Goal: Transaction & Acquisition: Purchase product/service

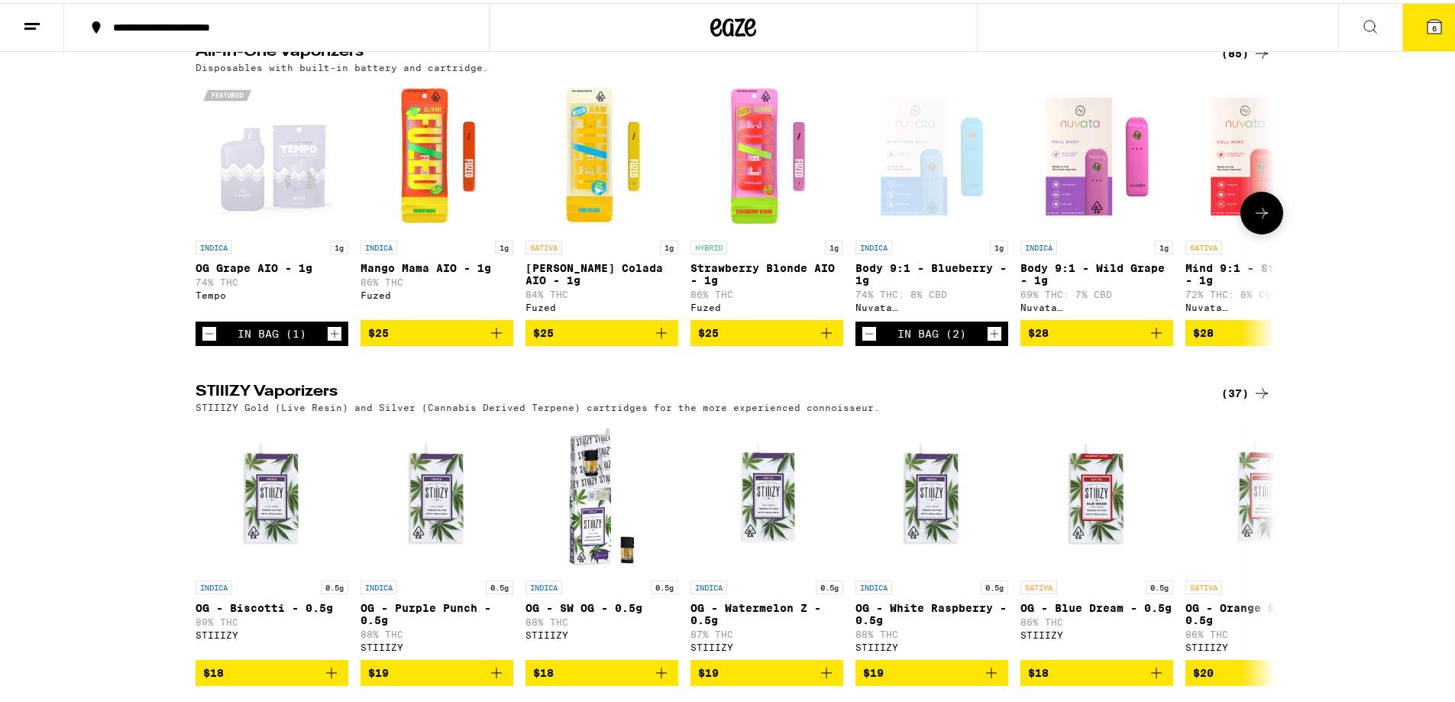
scroll to position [1451, 0]
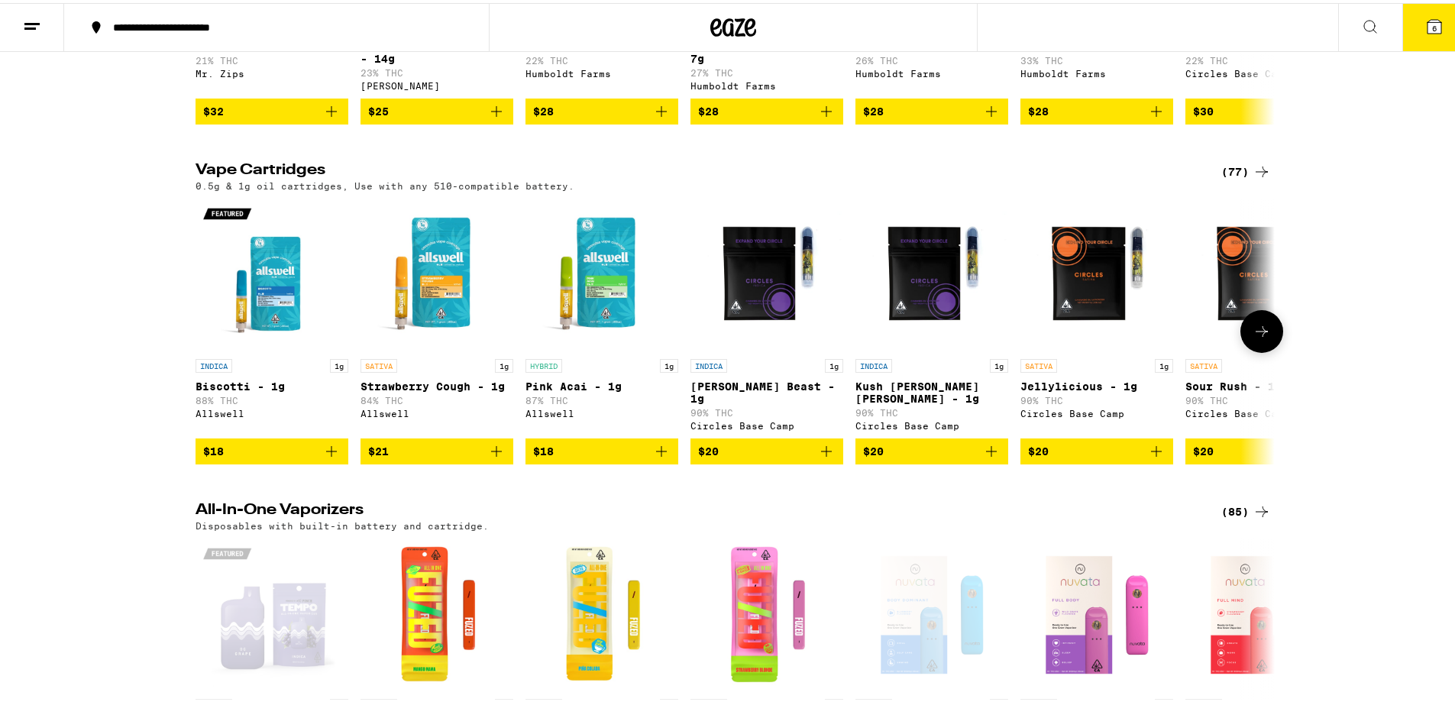
click at [1253, 338] on icon at bounding box center [1262, 328] width 18 height 18
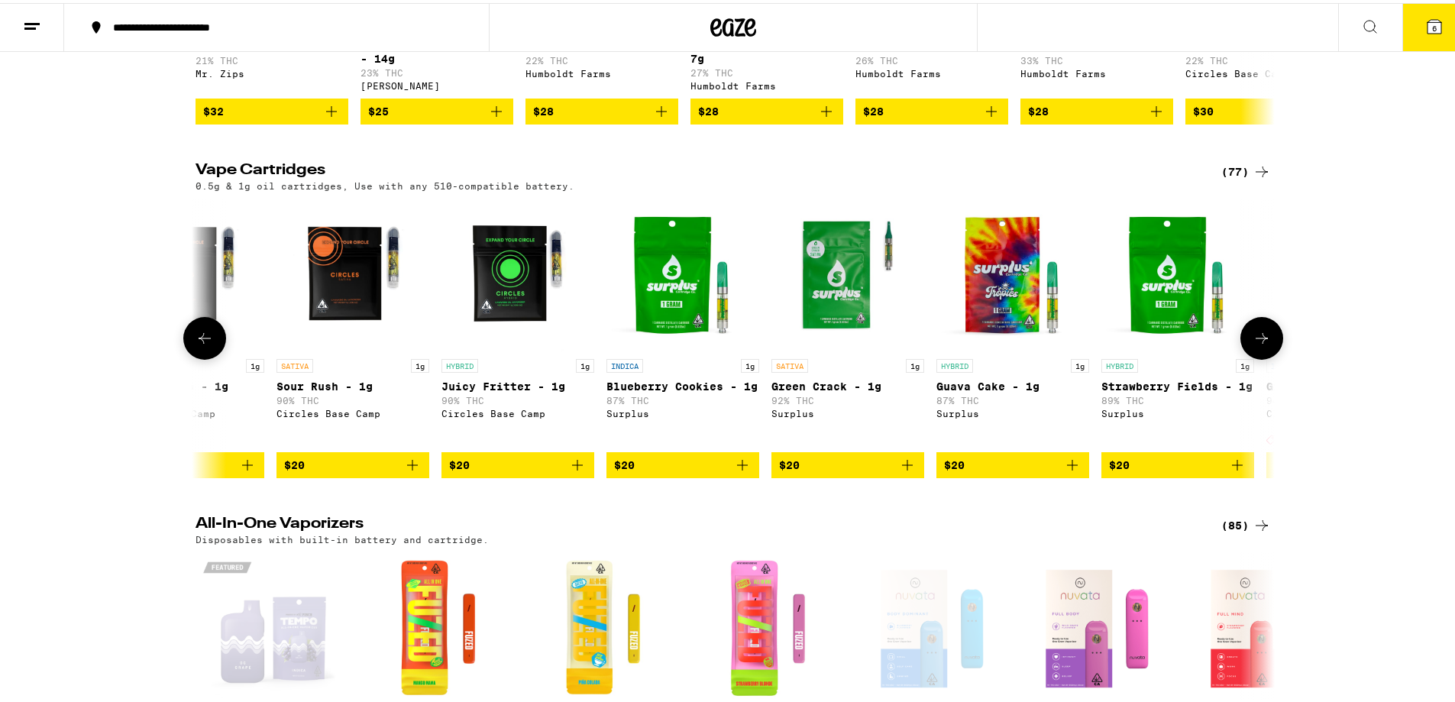
click at [1267, 357] on button at bounding box center [1261, 335] width 43 height 43
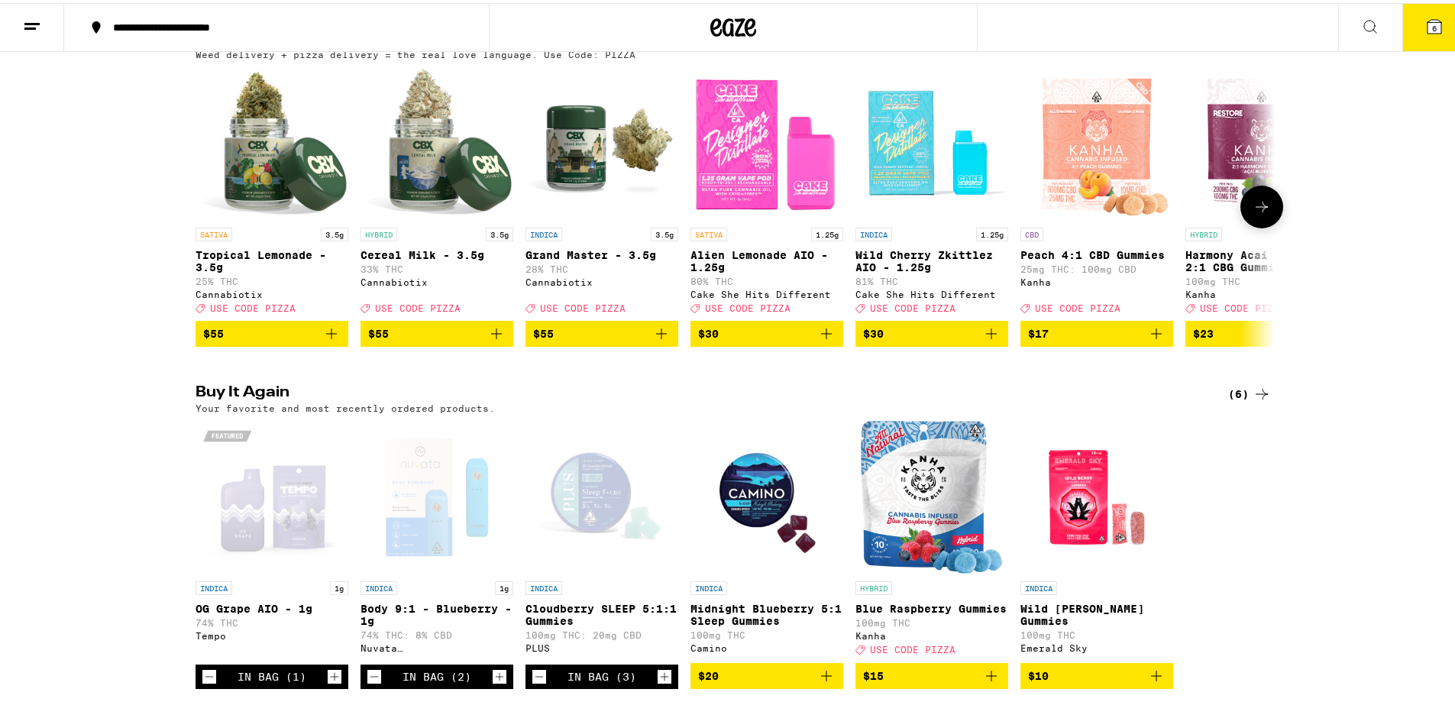
scroll to position [0, 0]
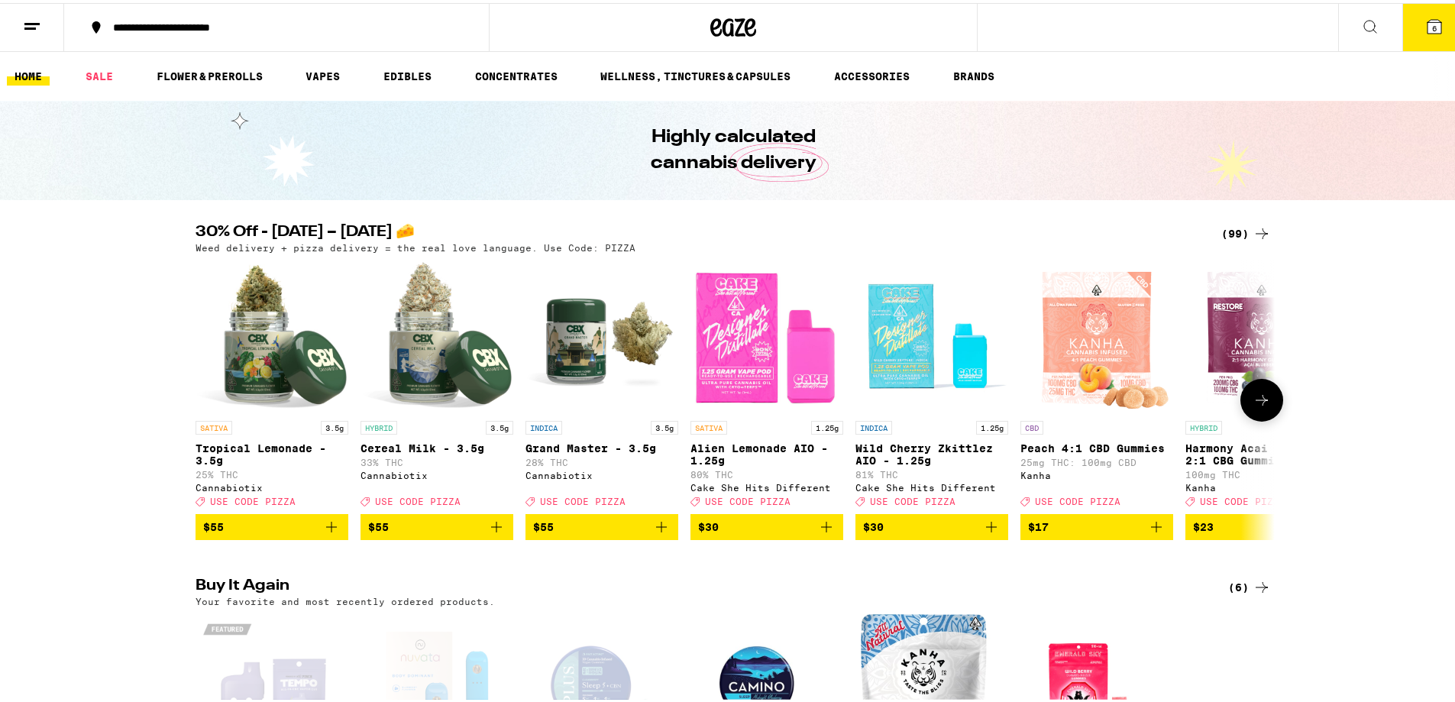
click at [1265, 404] on button at bounding box center [1261, 397] width 43 height 43
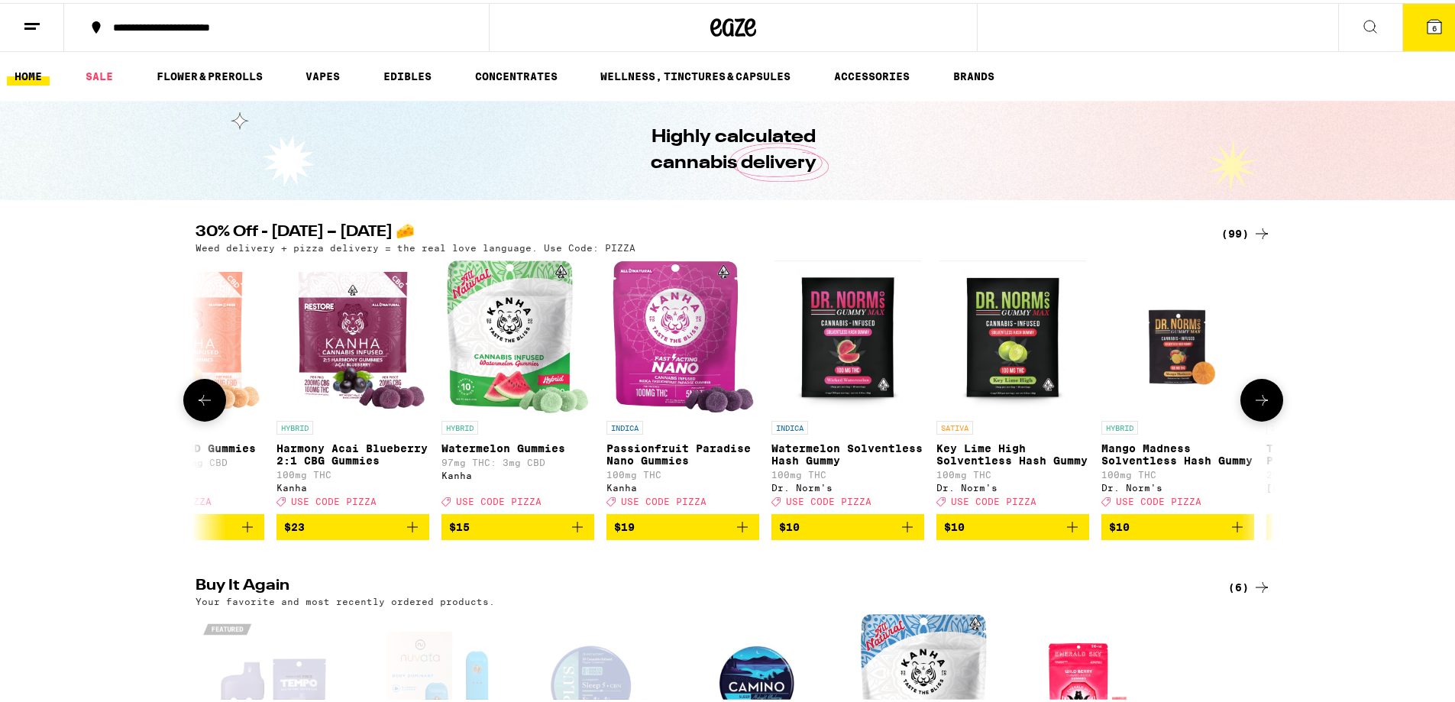
click at [1265, 404] on button at bounding box center [1261, 397] width 43 height 43
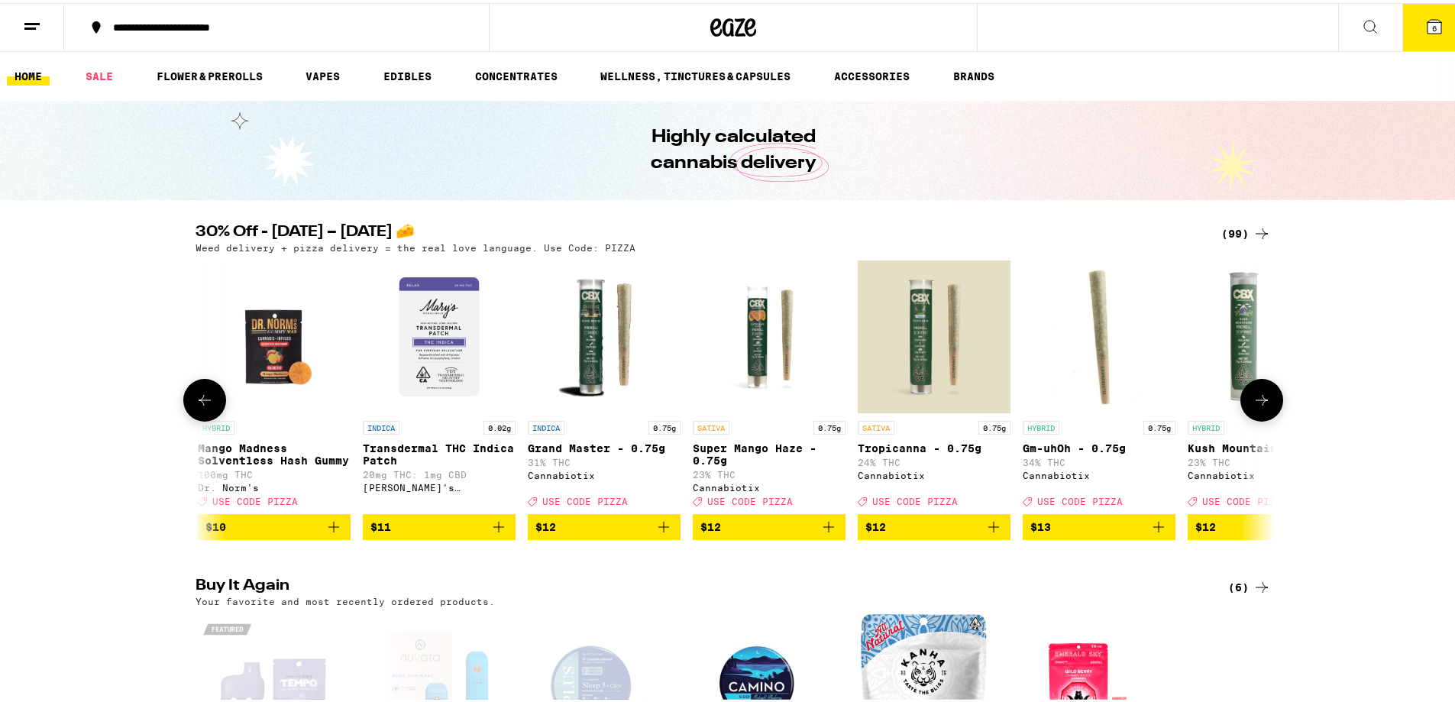
scroll to position [0, 1818]
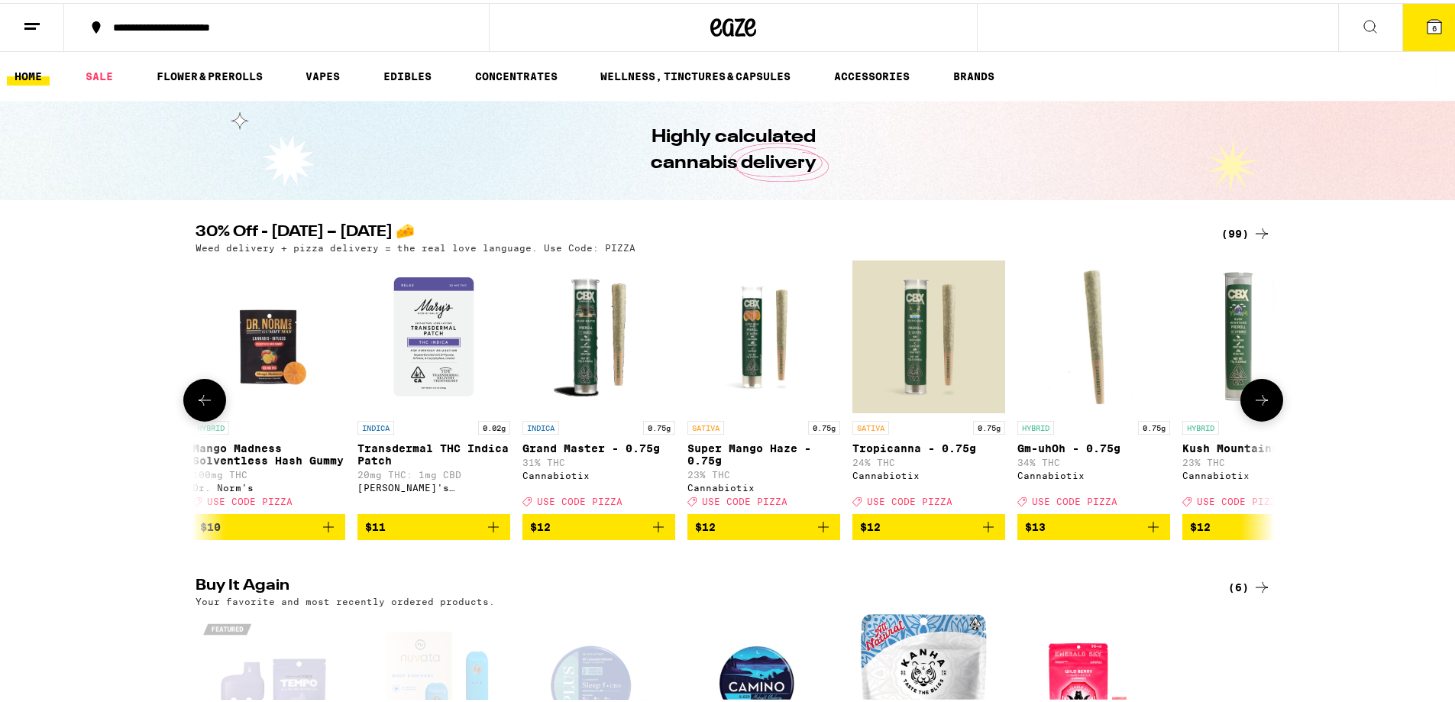
click at [1265, 404] on button at bounding box center [1261, 397] width 43 height 43
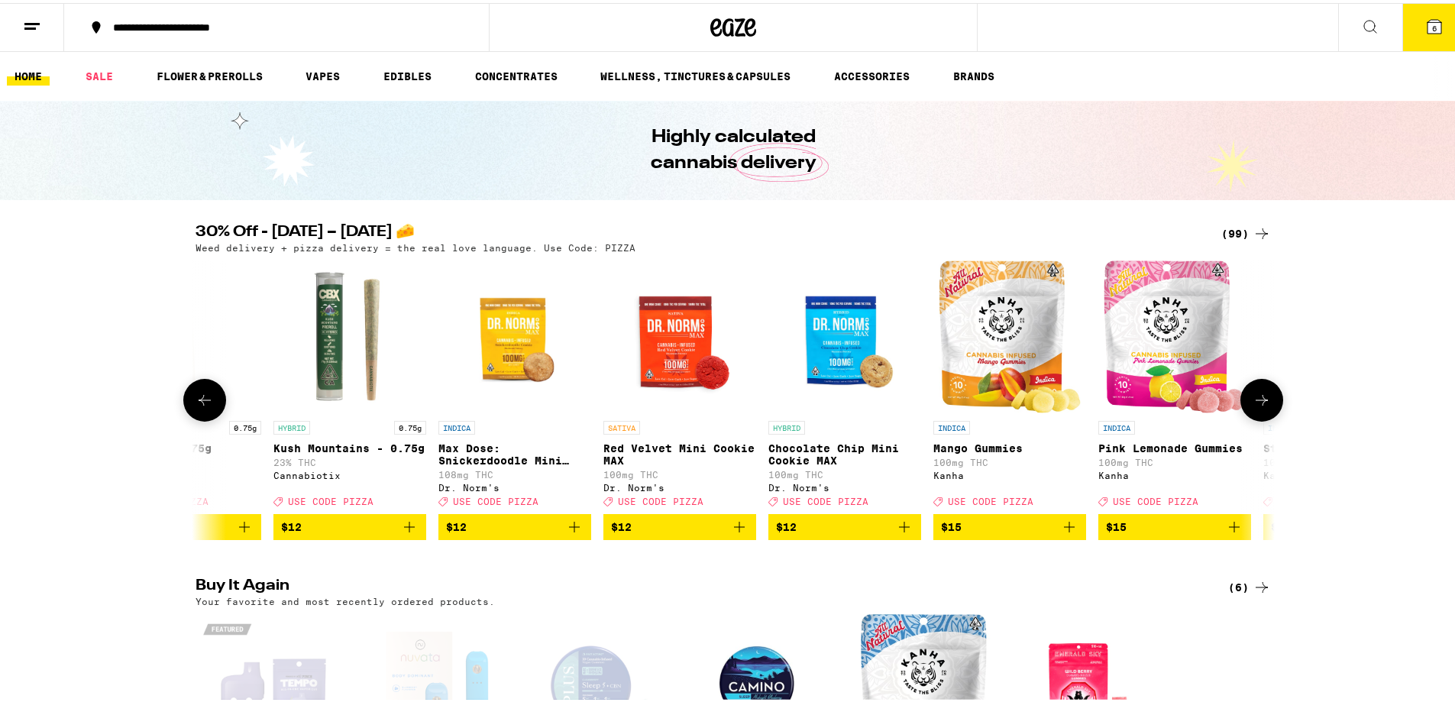
click at [1265, 404] on button at bounding box center [1261, 397] width 43 height 43
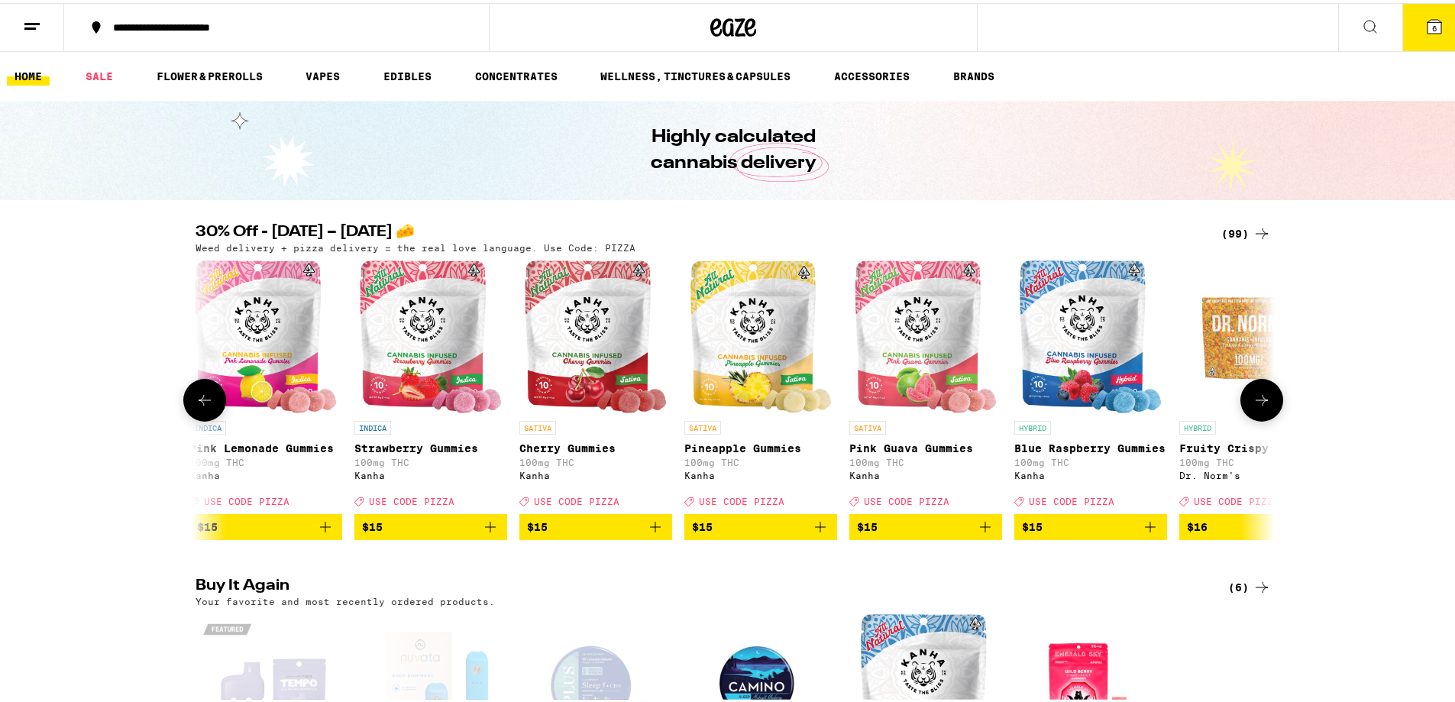
click at [1265, 404] on button at bounding box center [1261, 397] width 43 height 43
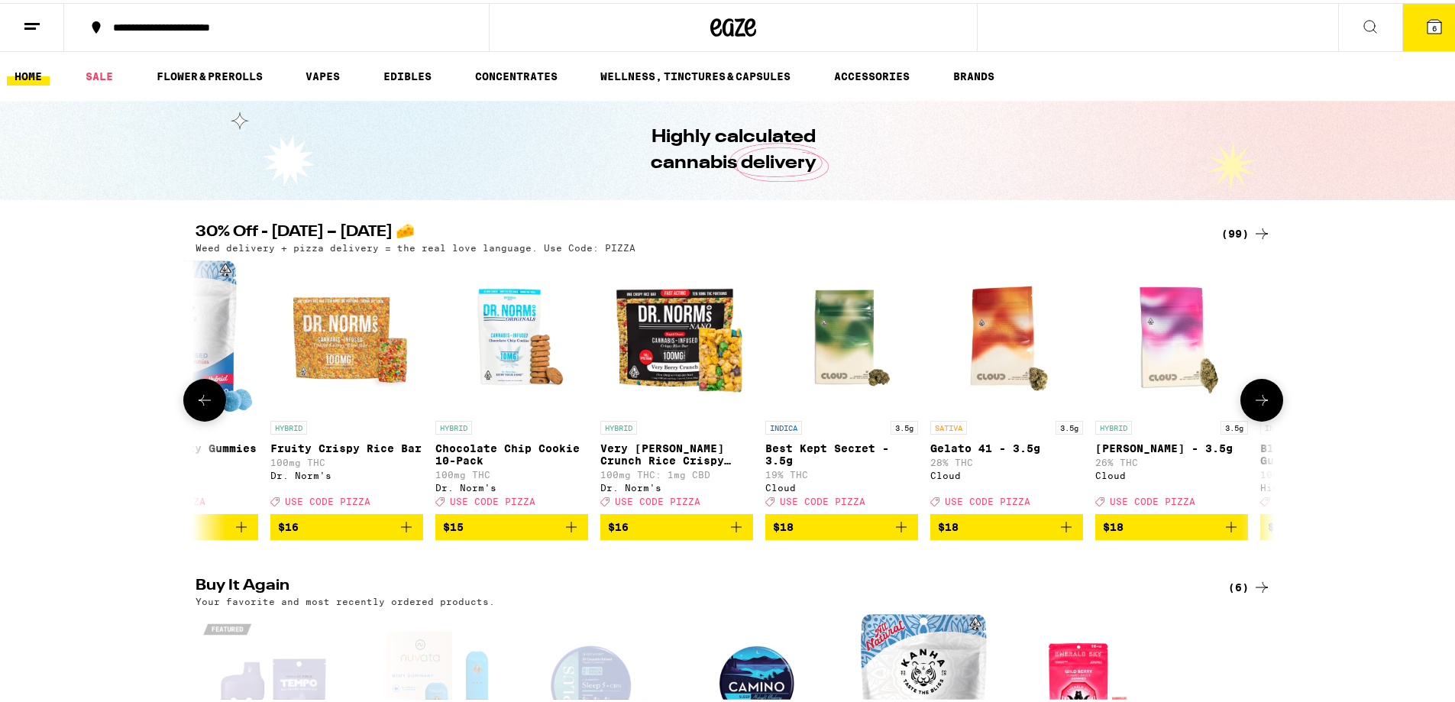
click at [1265, 404] on button at bounding box center [1261, 397] width 43 height 43
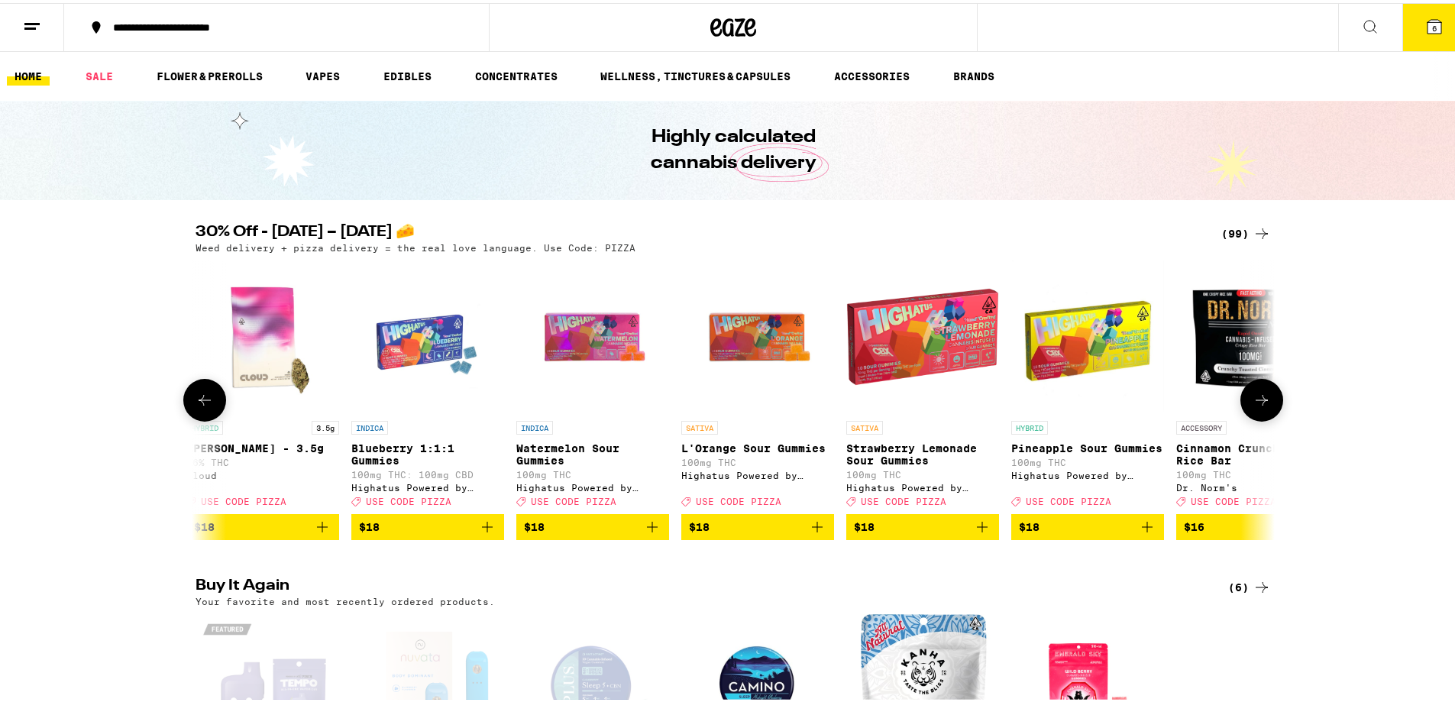
click at [1265, 404] on button at bounding box center [1261, 397] width 43 height 43
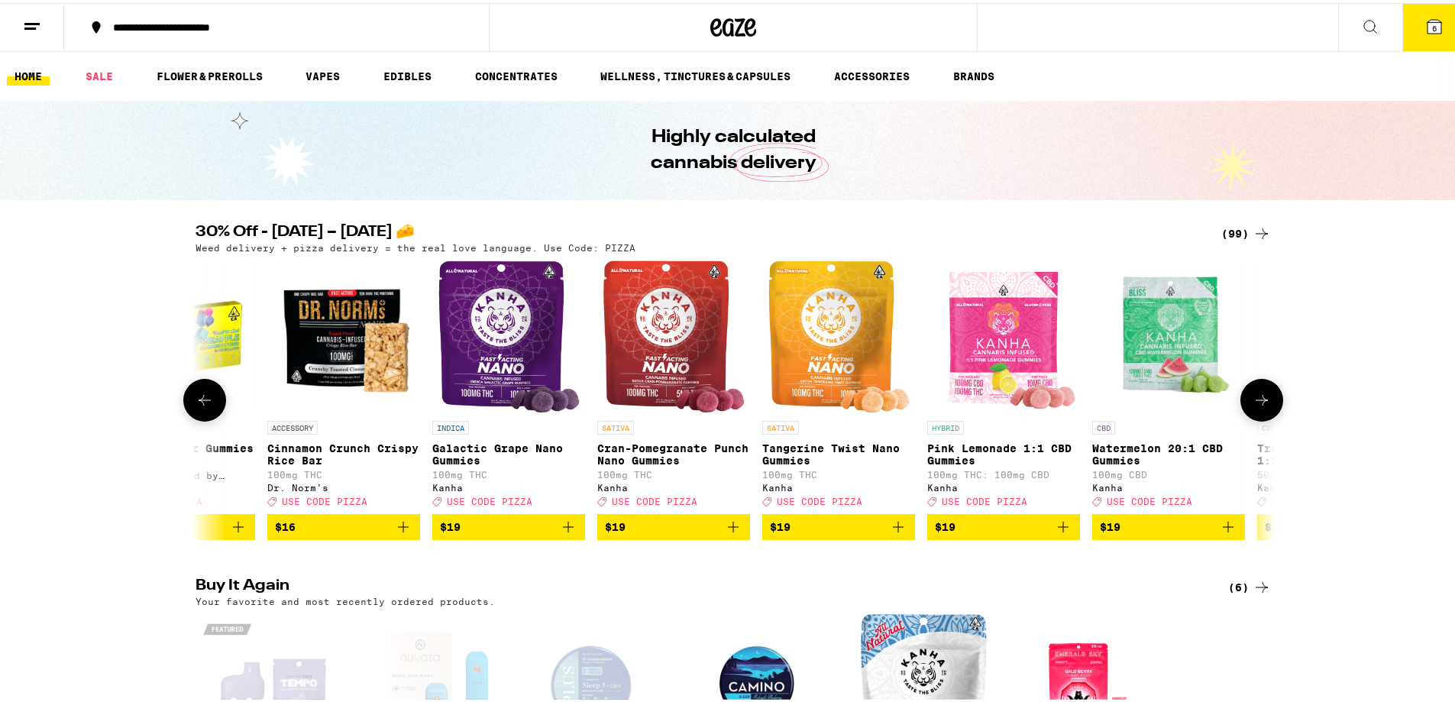
click at [1265, 404] on button at bounding box center [1261, 397] width 43 height 43
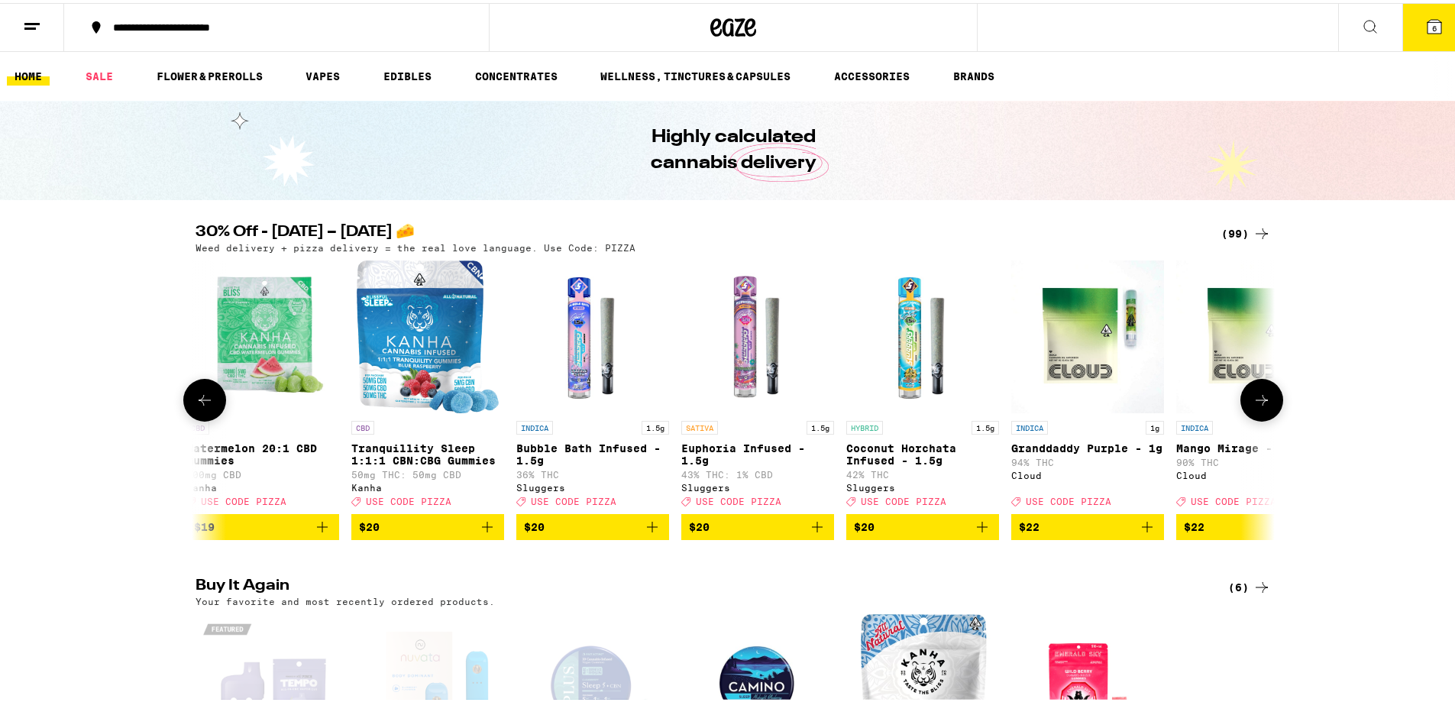
scroll to position [0, 7271]
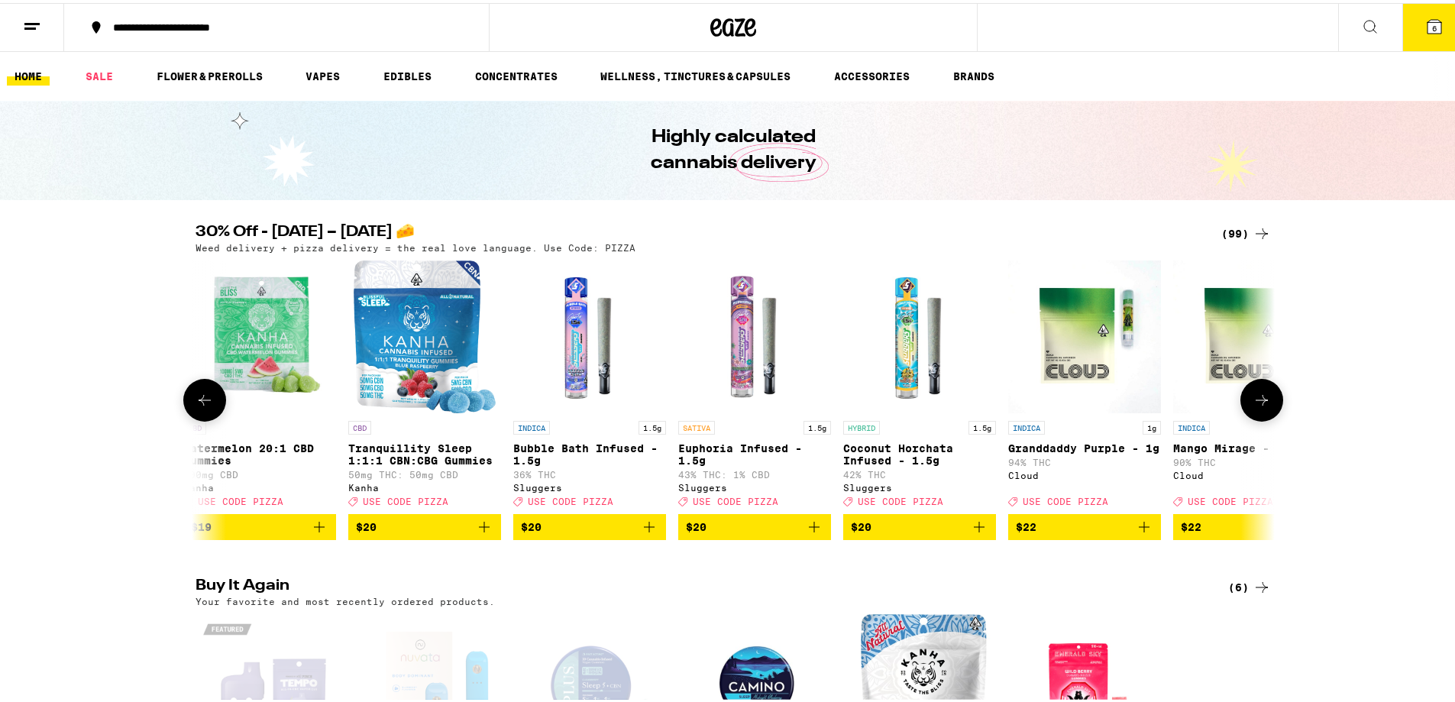
click at [1265, 404] on button at bounding box center [1261, 397] width 43 height 43
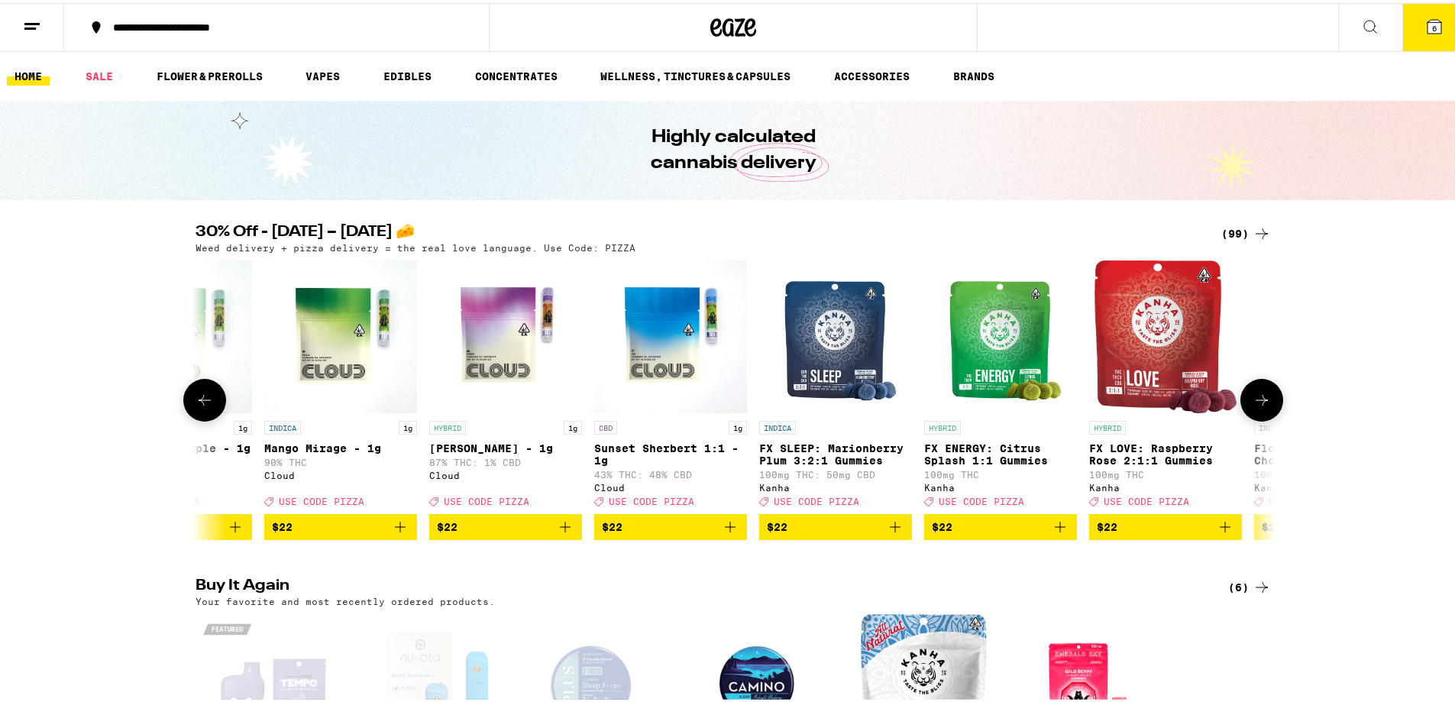
click at [1265, 404] on button at bounding box center [1261, 397] width 43 height 43
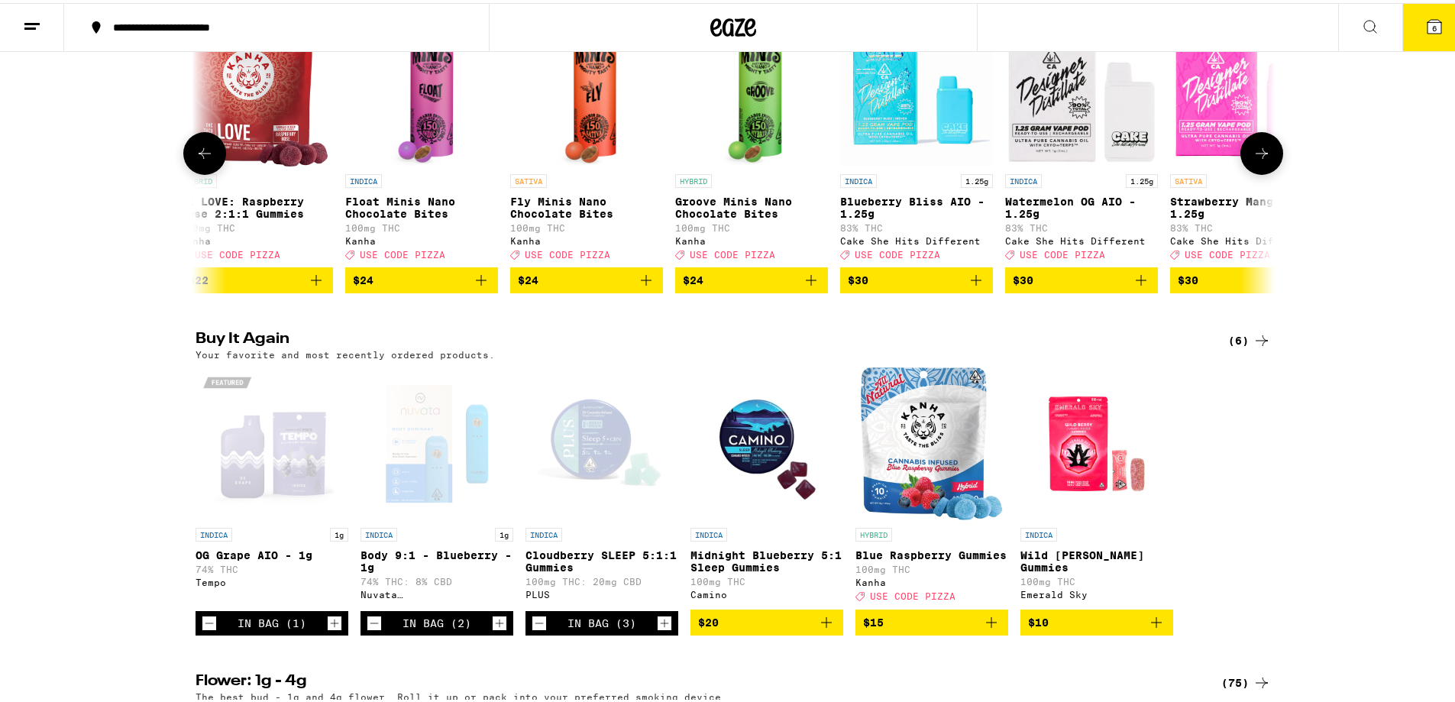
scroll to position [458, 0]
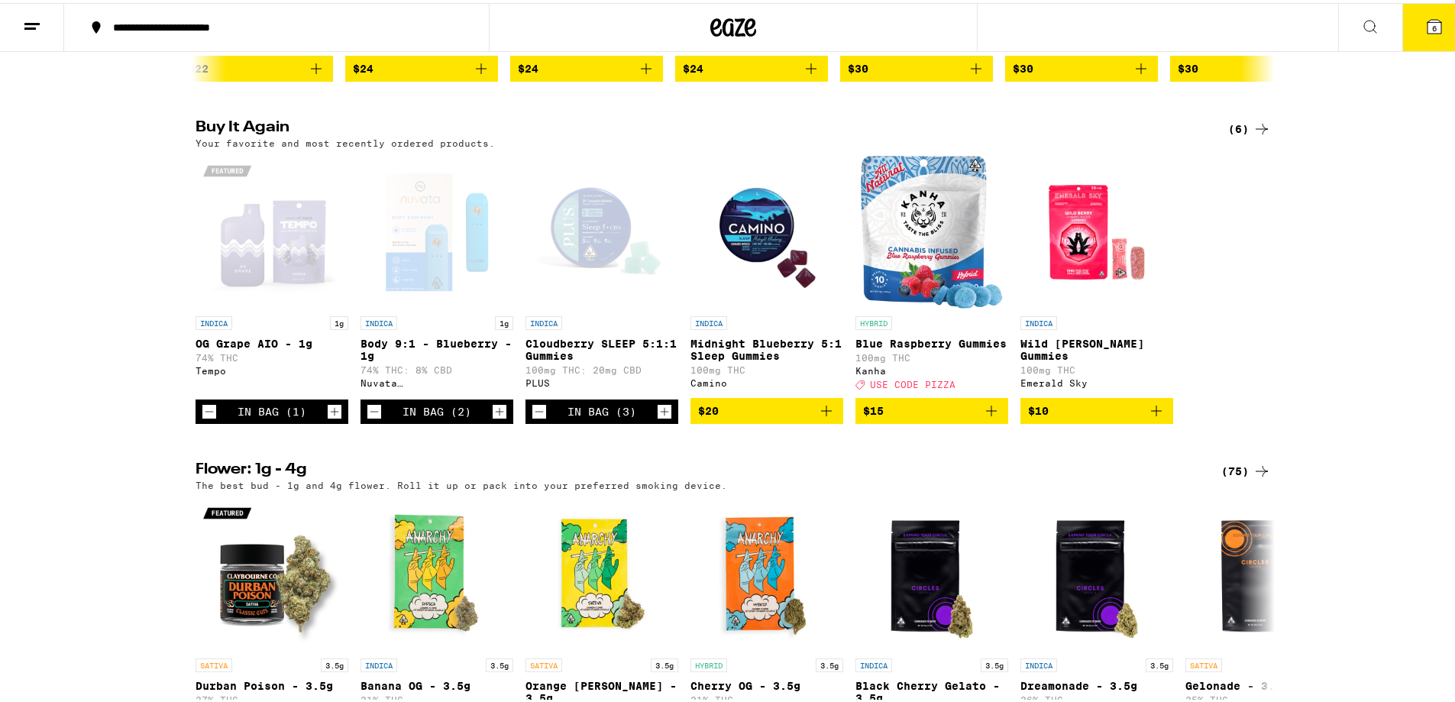
click at [440, 354] on p "Body 9:1 - Blueberry - 1g" at bounding box center [436, 347] width 153 height 24
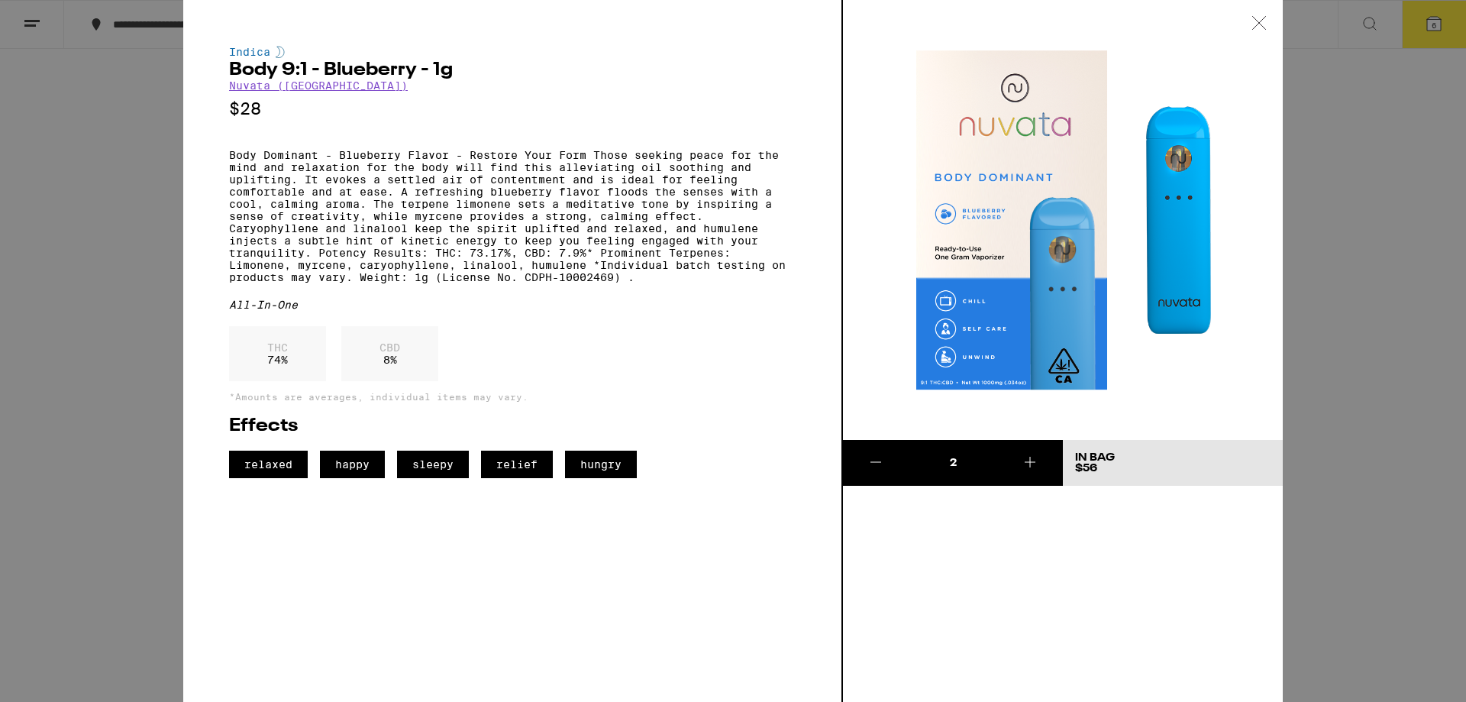
drag, startPoint x: 1261, startPoint y: 14, endPoint x: 1286, endPoint y: 60, distance: 52.3
click at [1260, 14] on div at bounding box center [1259, 24] width 47 height 48
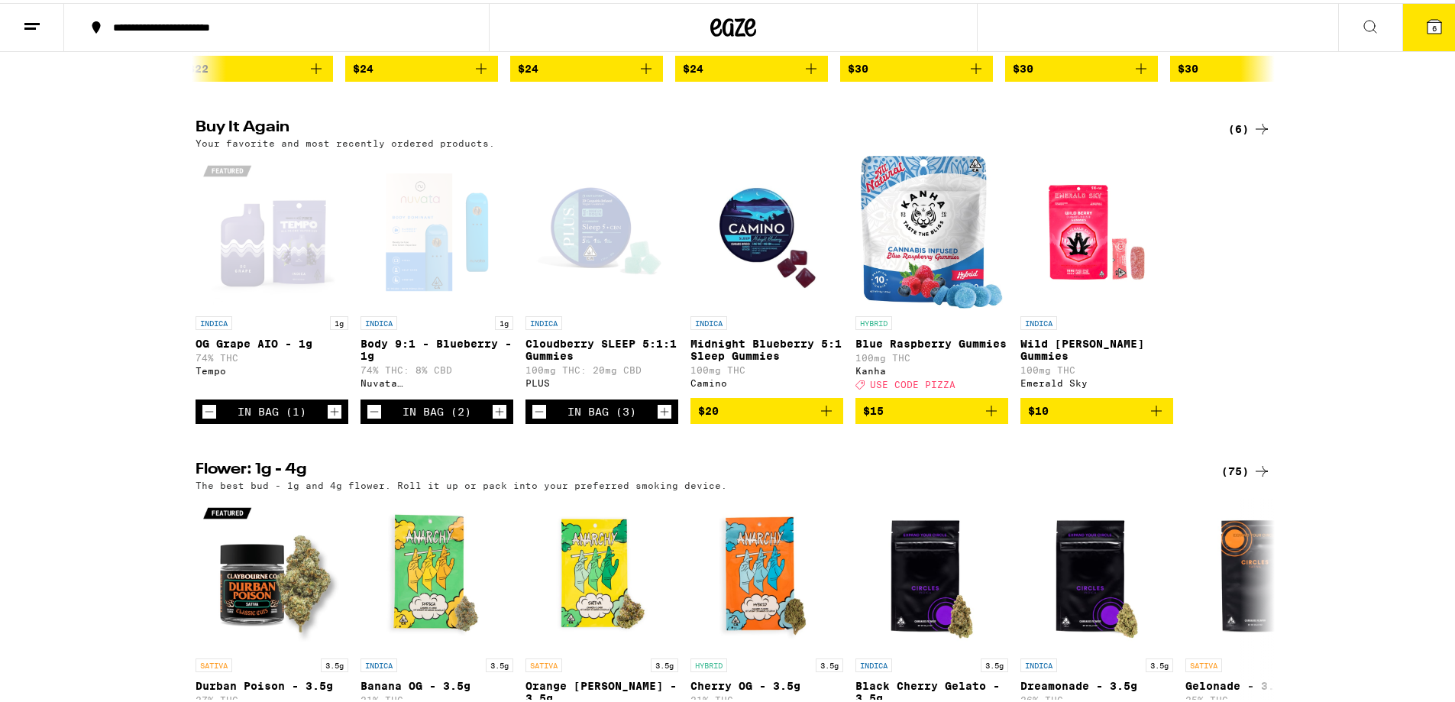
click at [24, 420] on div "Buy It Again (6) Your favorite and most recently ordered products. INDICA 1g OG…" at bounding box center [733, 268] width 1466 height 303
click at [532, 418] on icon "Decrement" at bounding box center [539, 408] width 14 height 18
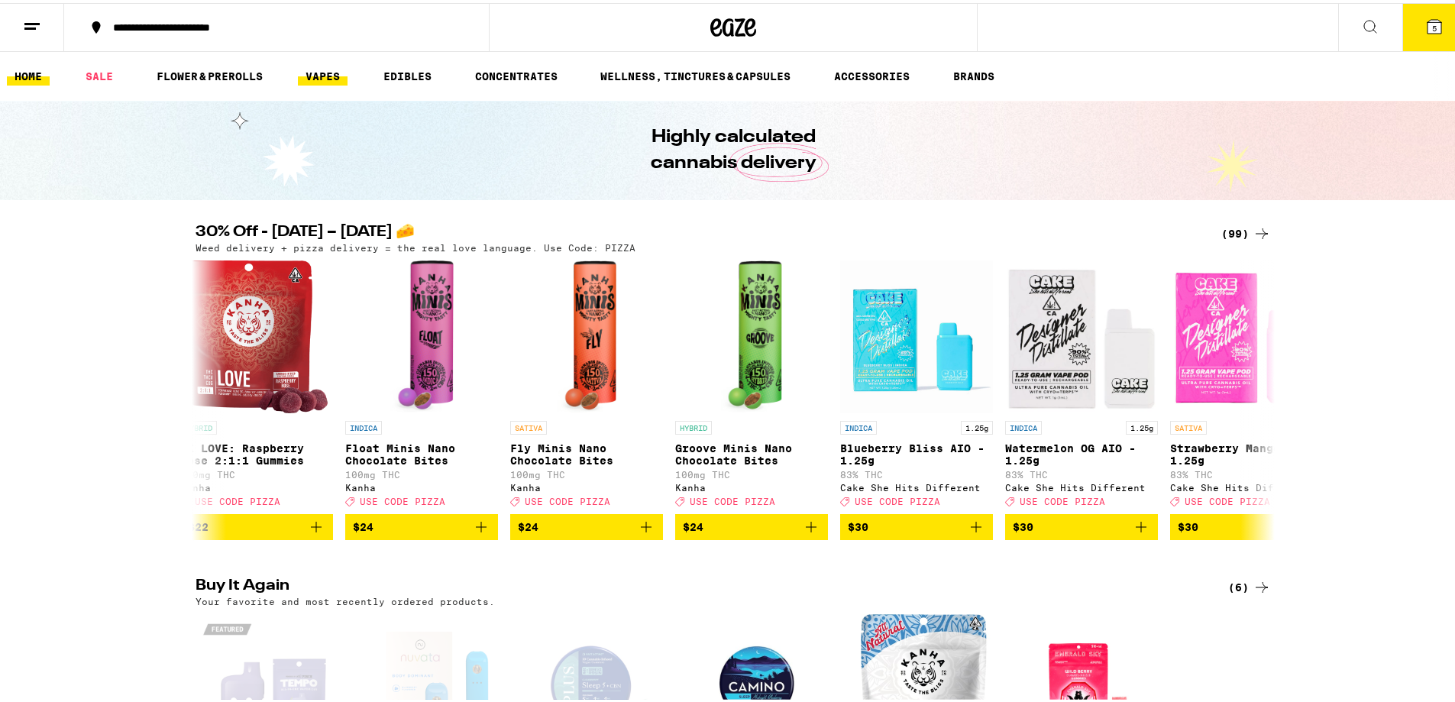
click at [306, 74] on link "VAPES" at bounding box center [323, 73] width 50 height 18
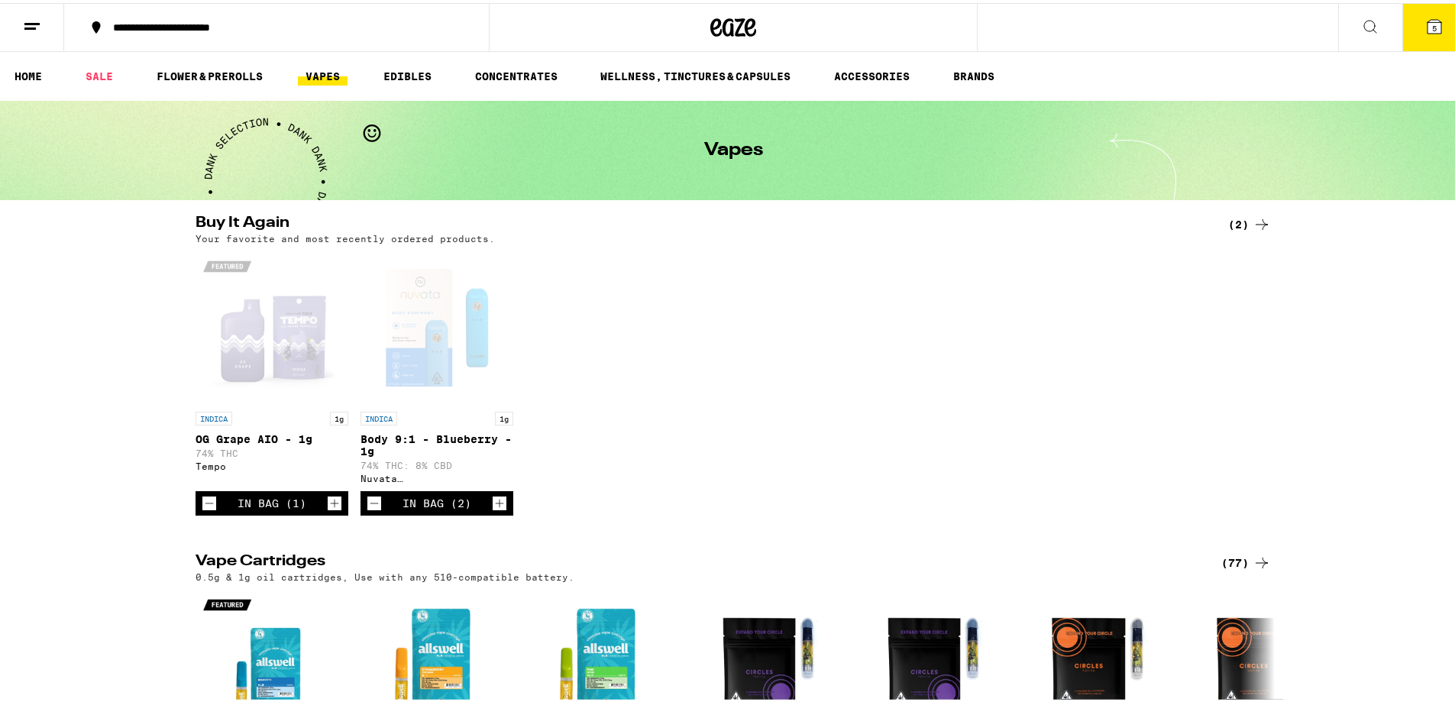
click at [33, 512] on div "Buy It Again (2) Your favorite and most recently ordered products. INDICA 1g OG…" at bounding box center [733, 362] width 1466 height 300
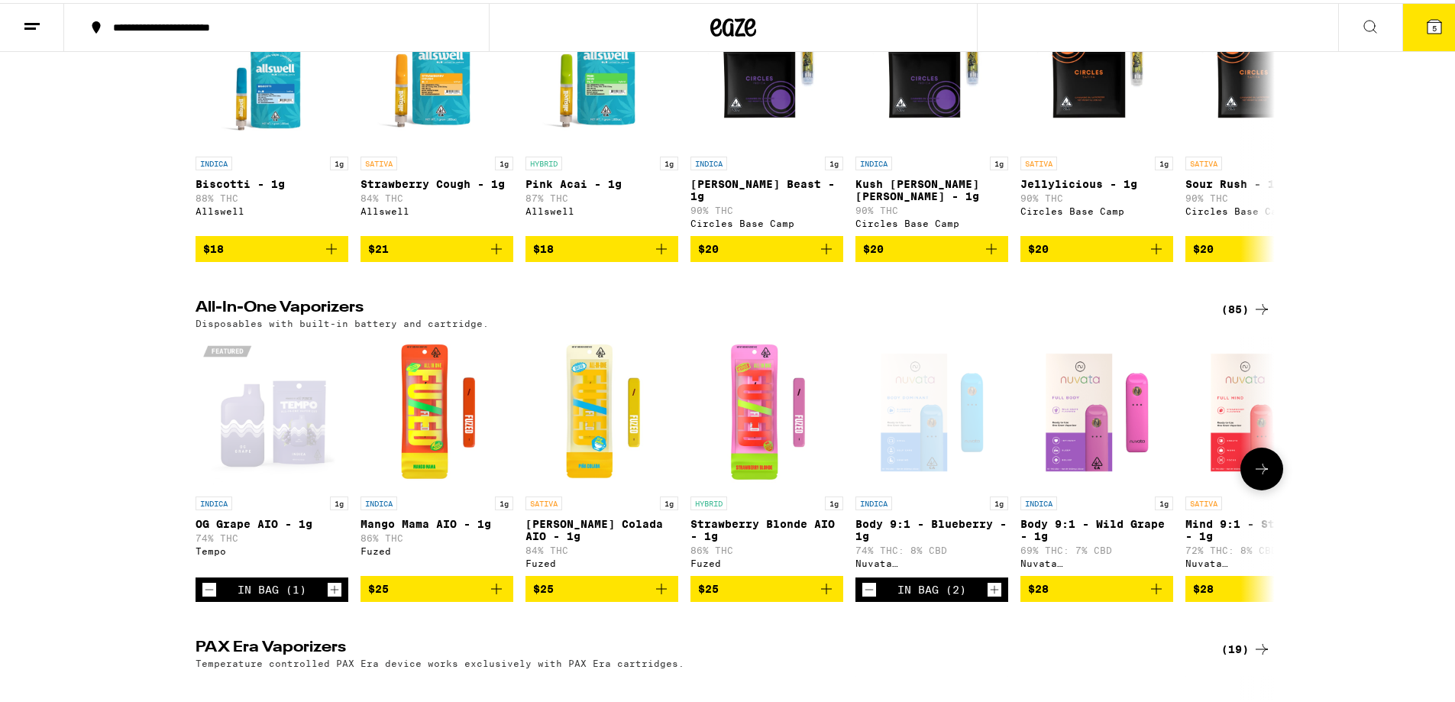
scroll to position [687, 0]
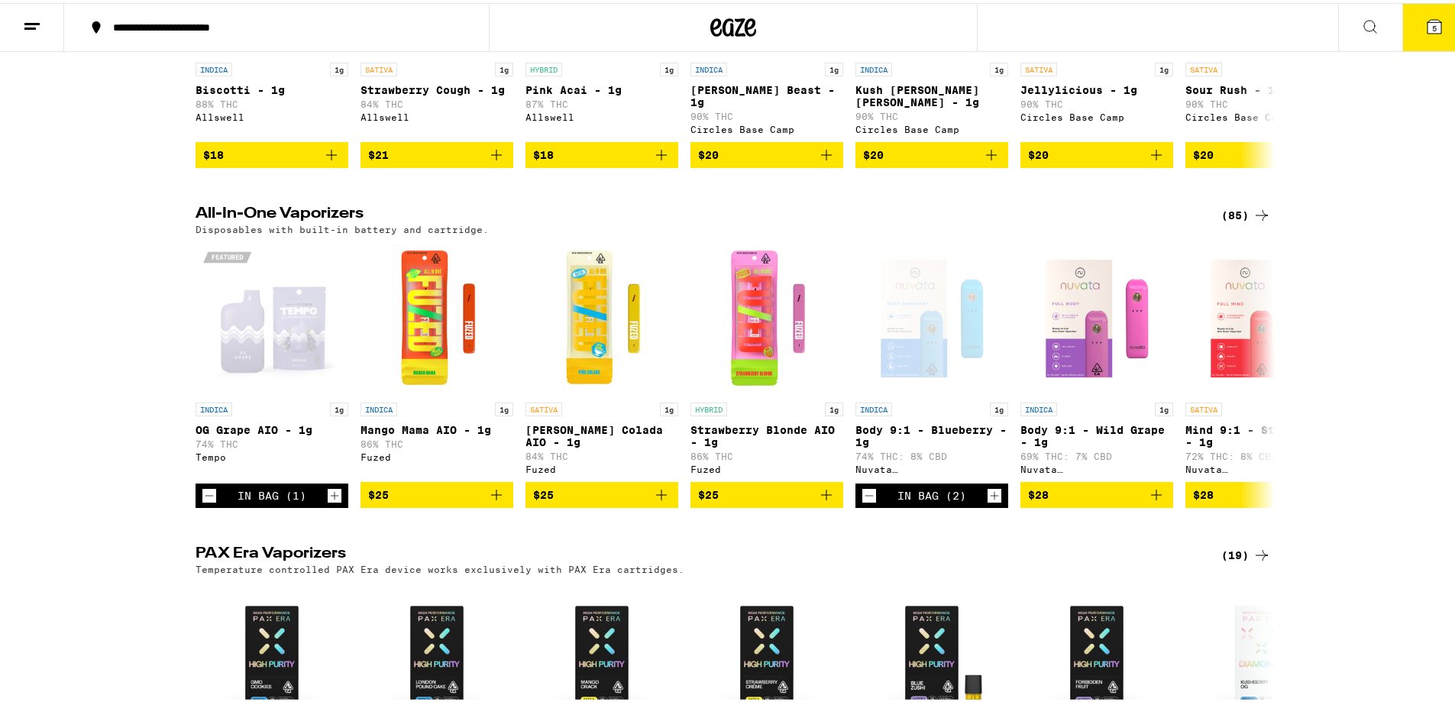
click at [1221, 221] on div "(85)" at bounding box center [1246, 212] width 50 height 18
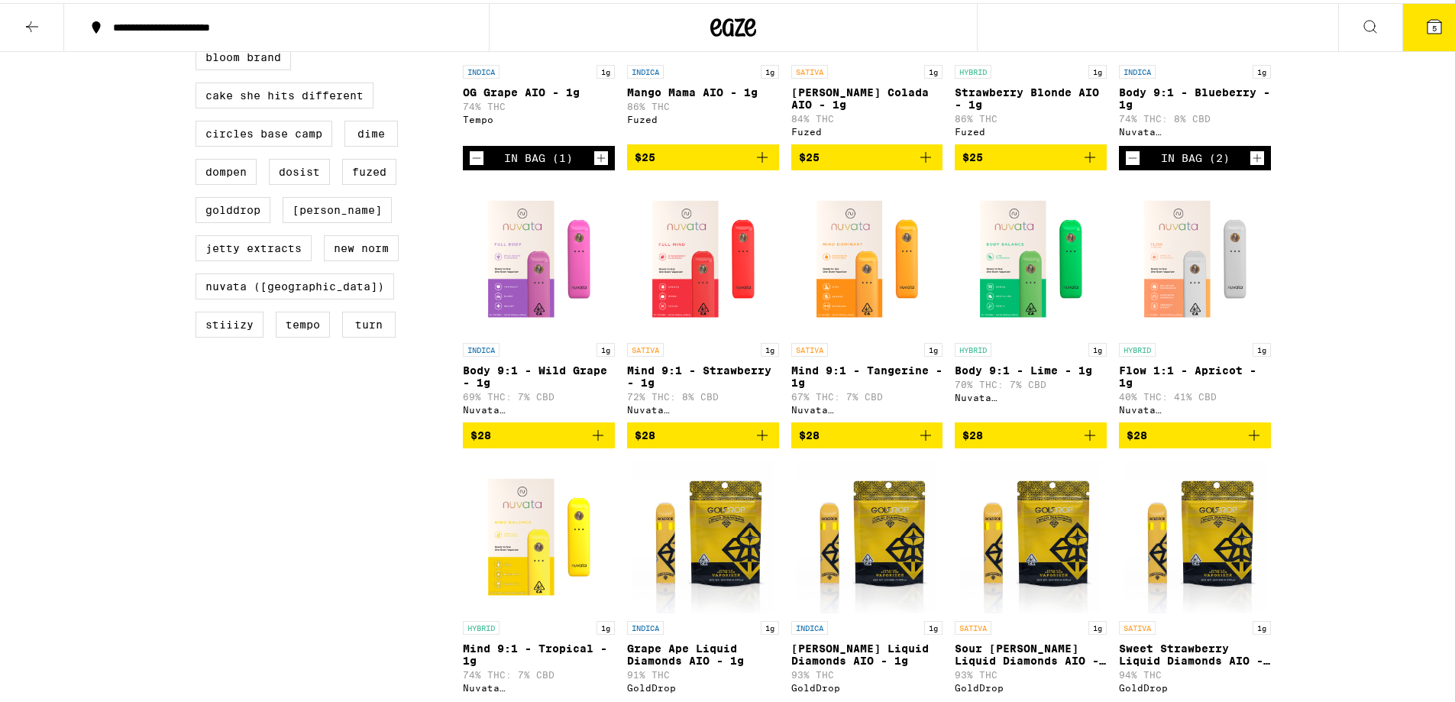
scroll to position [153, 0]
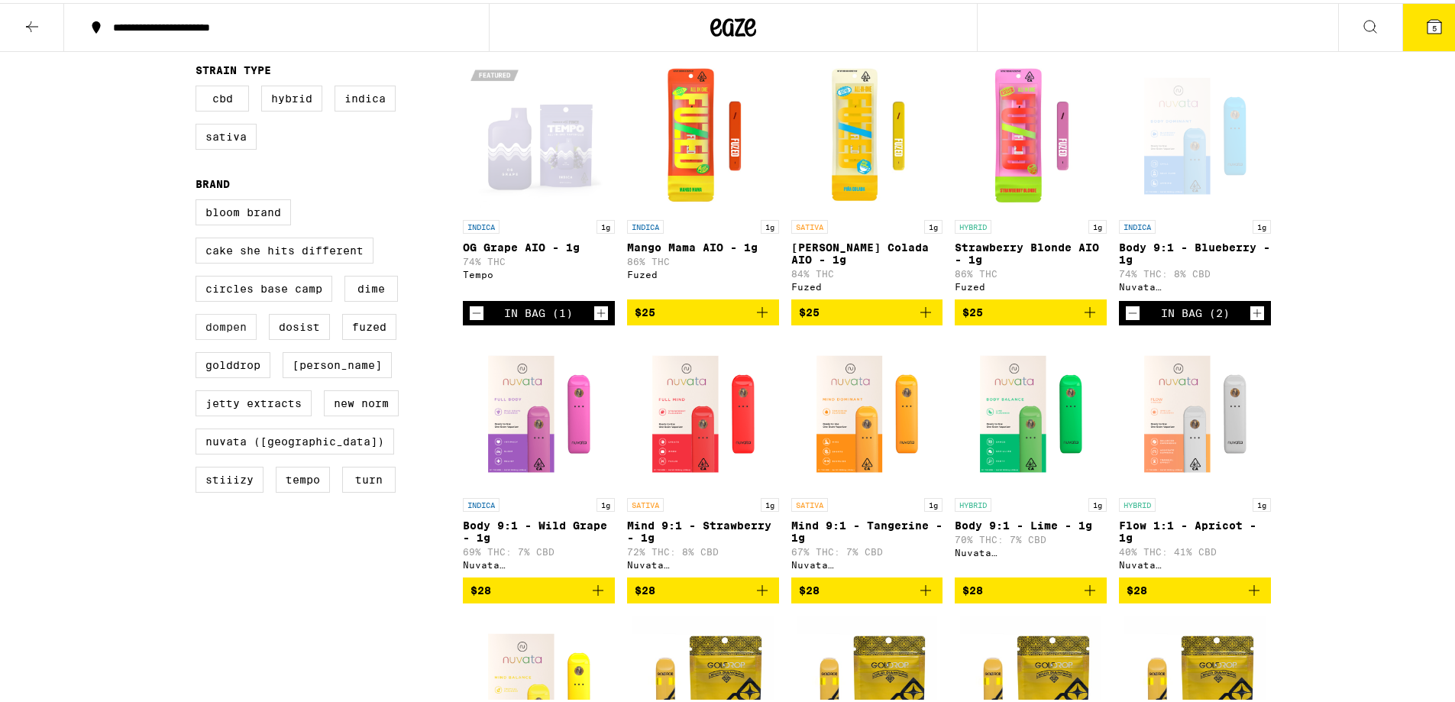
click at [228, 337] on label "Dompen" at bounding box center [226, 324] width 61 height 26
click at [199, 199] on input "Dompen" at bounding box center [199, 199] width 1 height 1
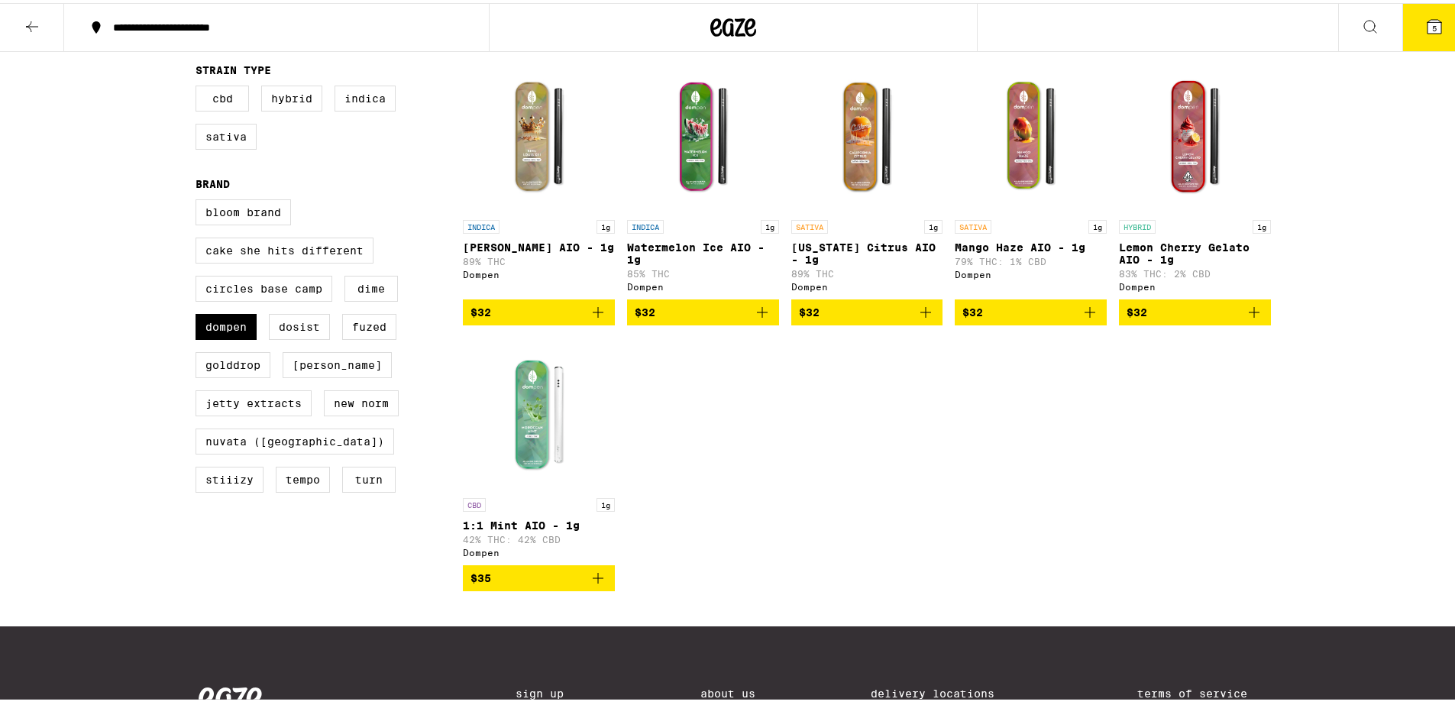
click at [513, 245] on p "King Louis XIII AIO - 1g" at bounding box center [539, 244] width 152 height 12
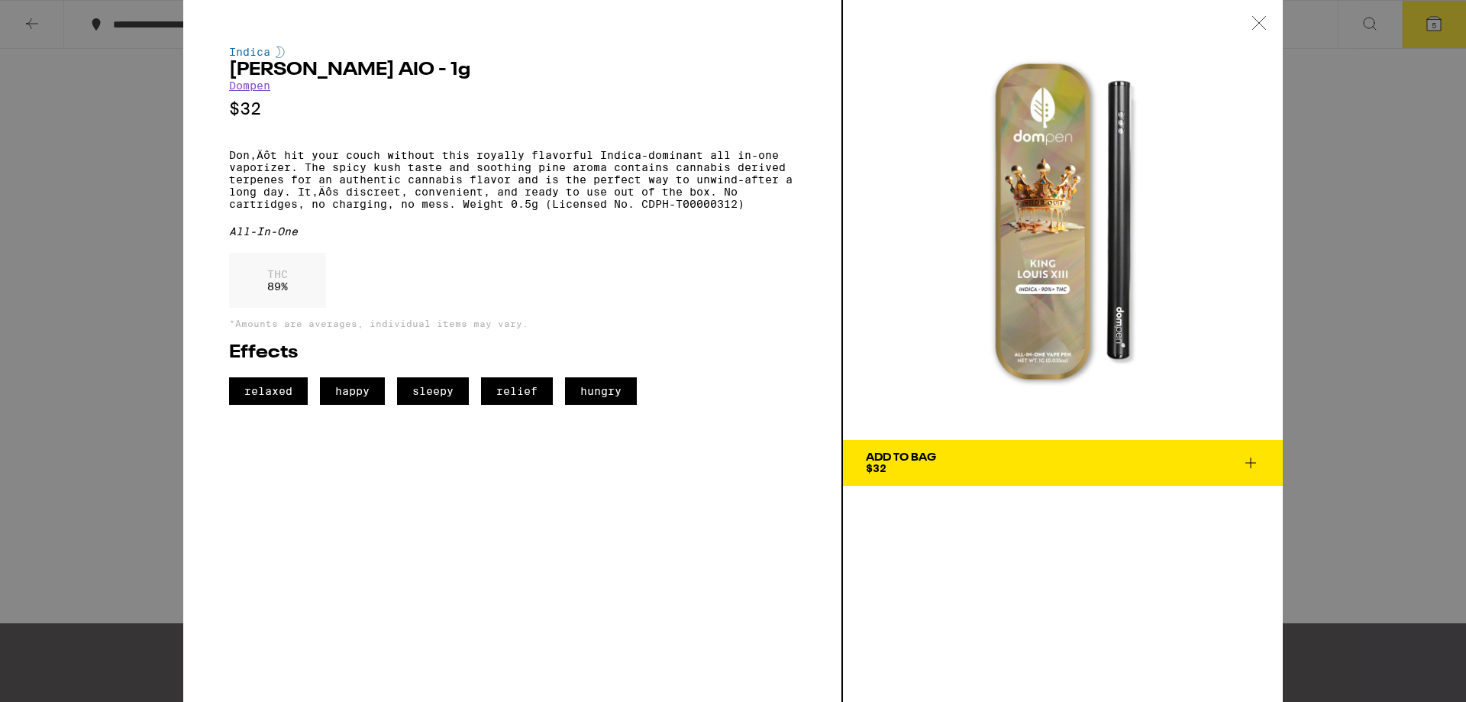
click at [1253, 464] on icon at bounding box center [1251, 463] width 18 height 18
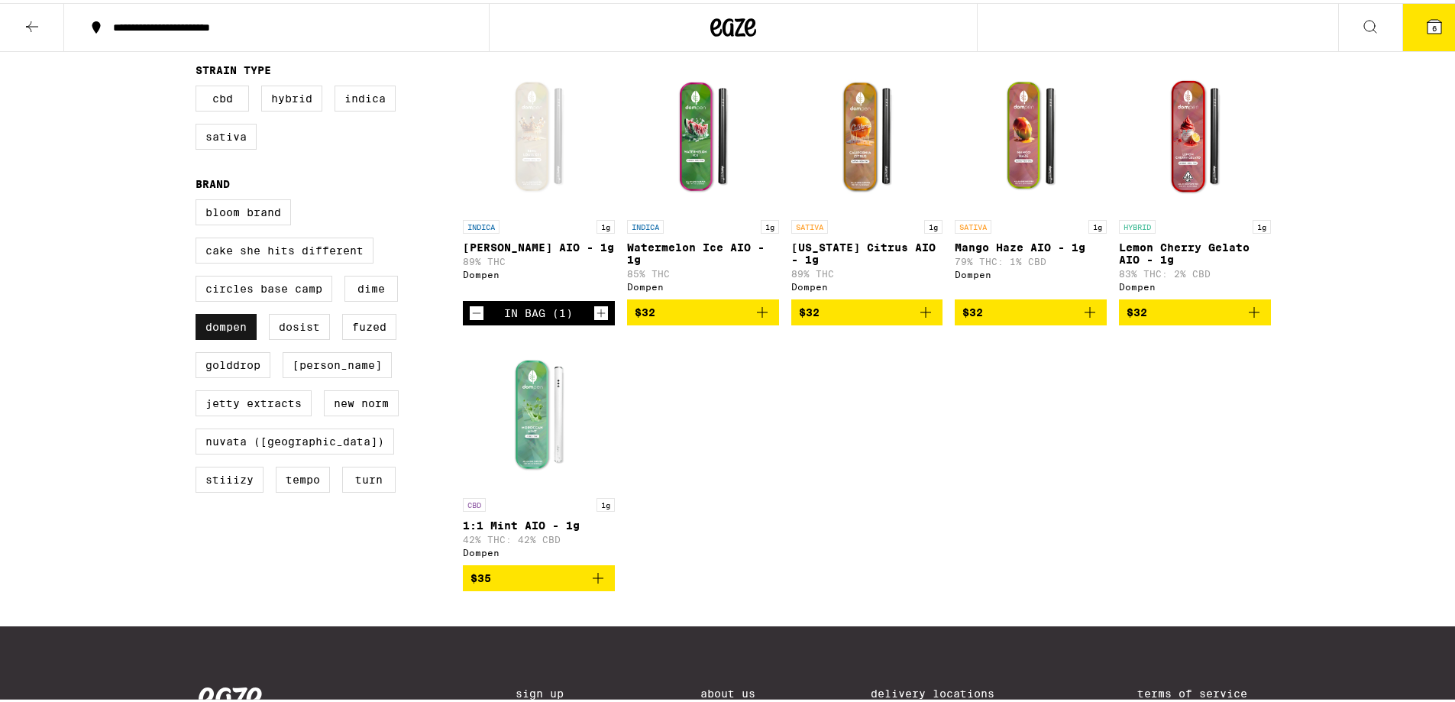
click at [209, 331] on label "Dompen" at bounding box center [226, 324] width 61 height 26
click at [199, 199] on input "Dompen" at bounding box center [199, 199] width 1 height 1
checkbox input "false"
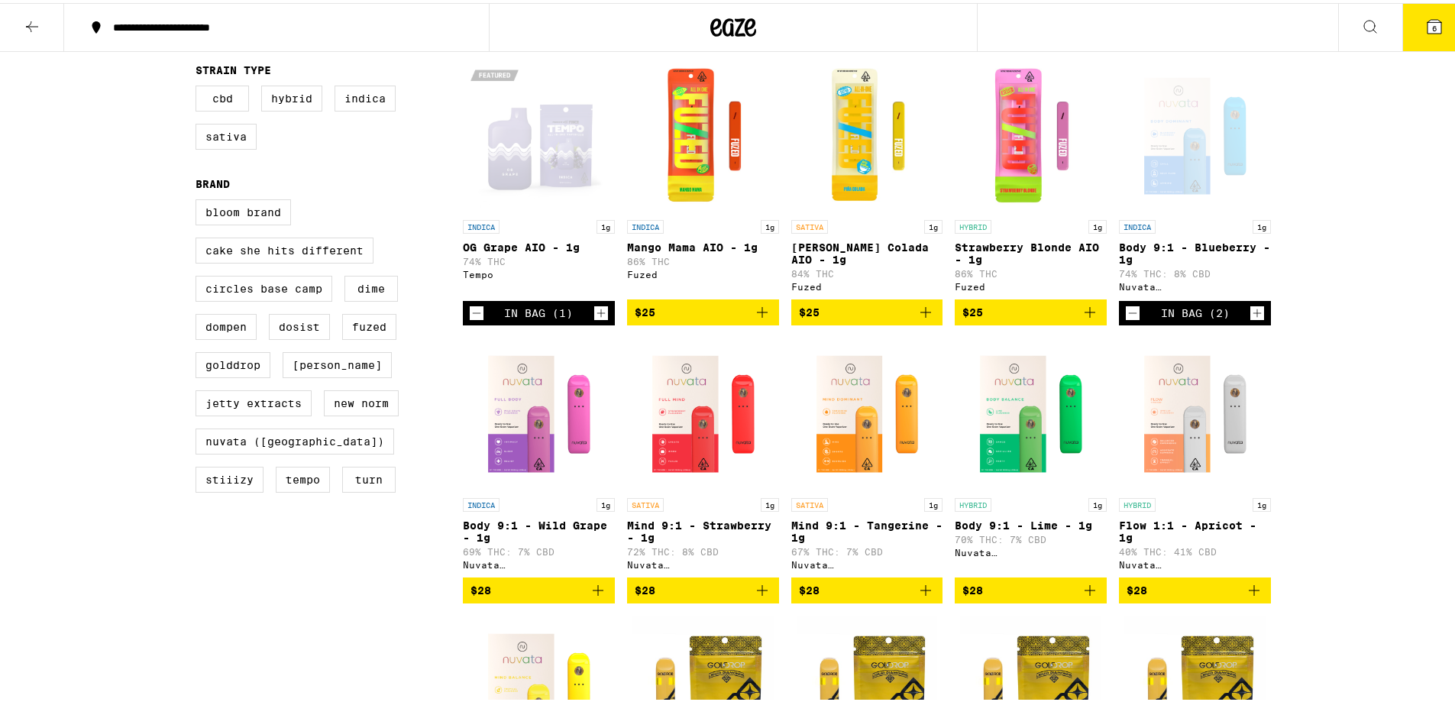
click at [1155, 247] on p "Body 9:1 - Blueberry - 1g" at bounding box center [1195, 250] width 152 height 24
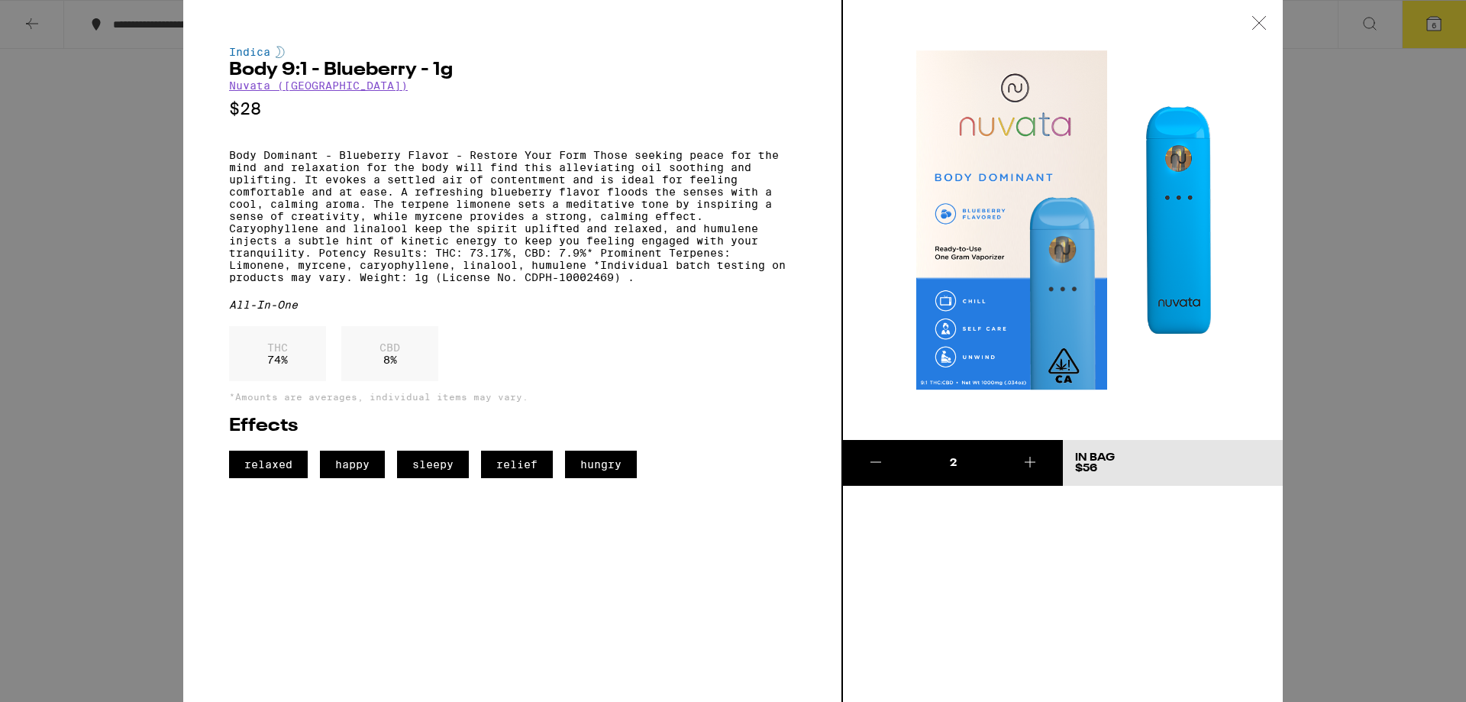
click at [1260, 19] on icon at bounding box center [1259, 23] width 15 height 14
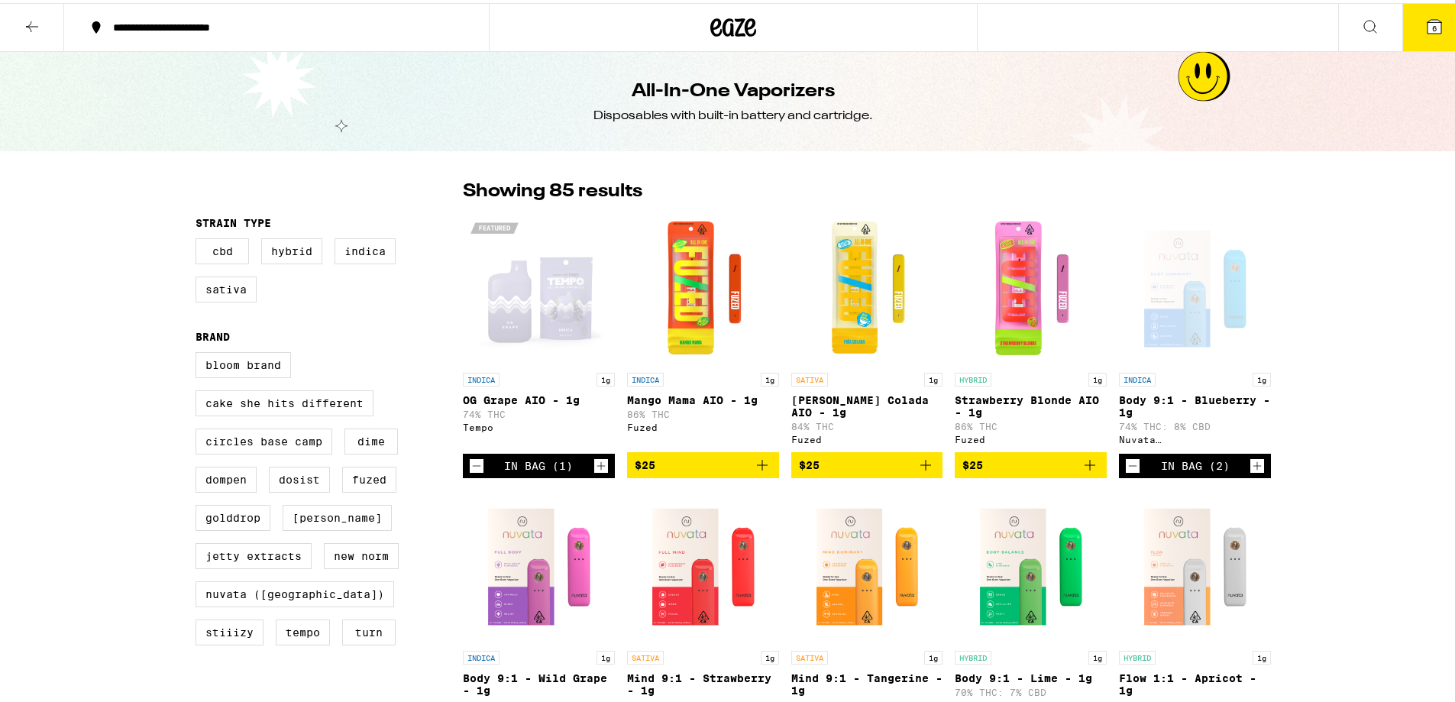
click at [1433, 34] on button "6" at bounding box center [1434, 24] width 64 height 47
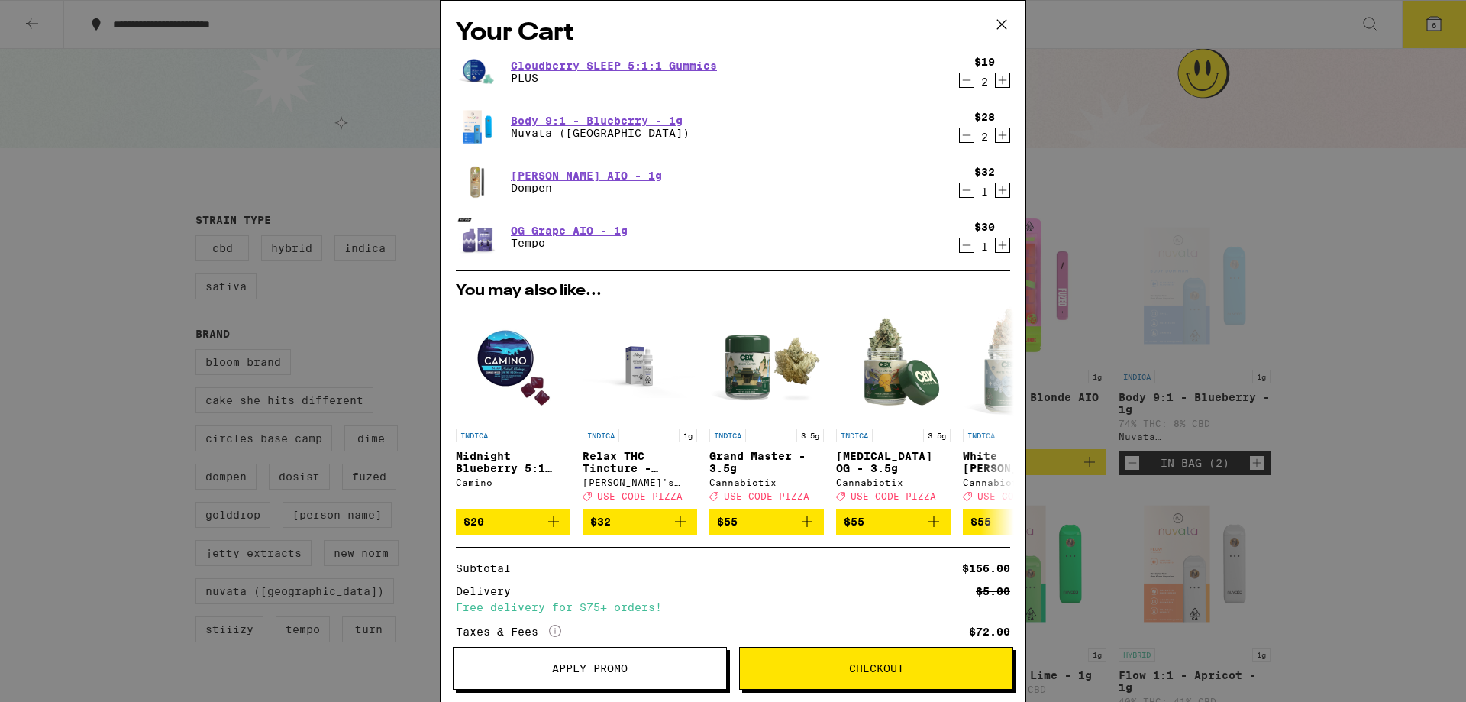
click at [960, 249] on icon "Decrement" at bounding box center [967, 245] width 14 height 18
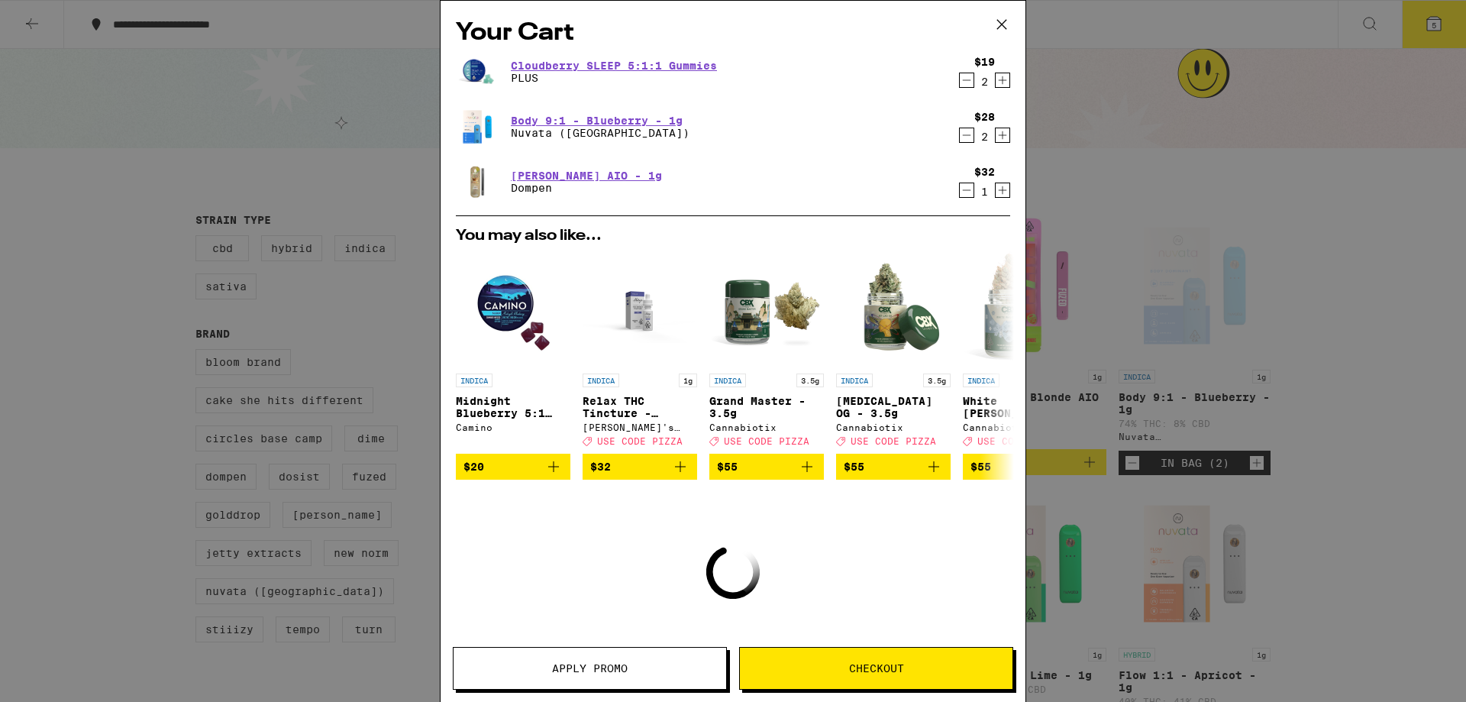
click at [960, 196] on icon "Decrement" at bounding box center [967, 190] width 14 height 18
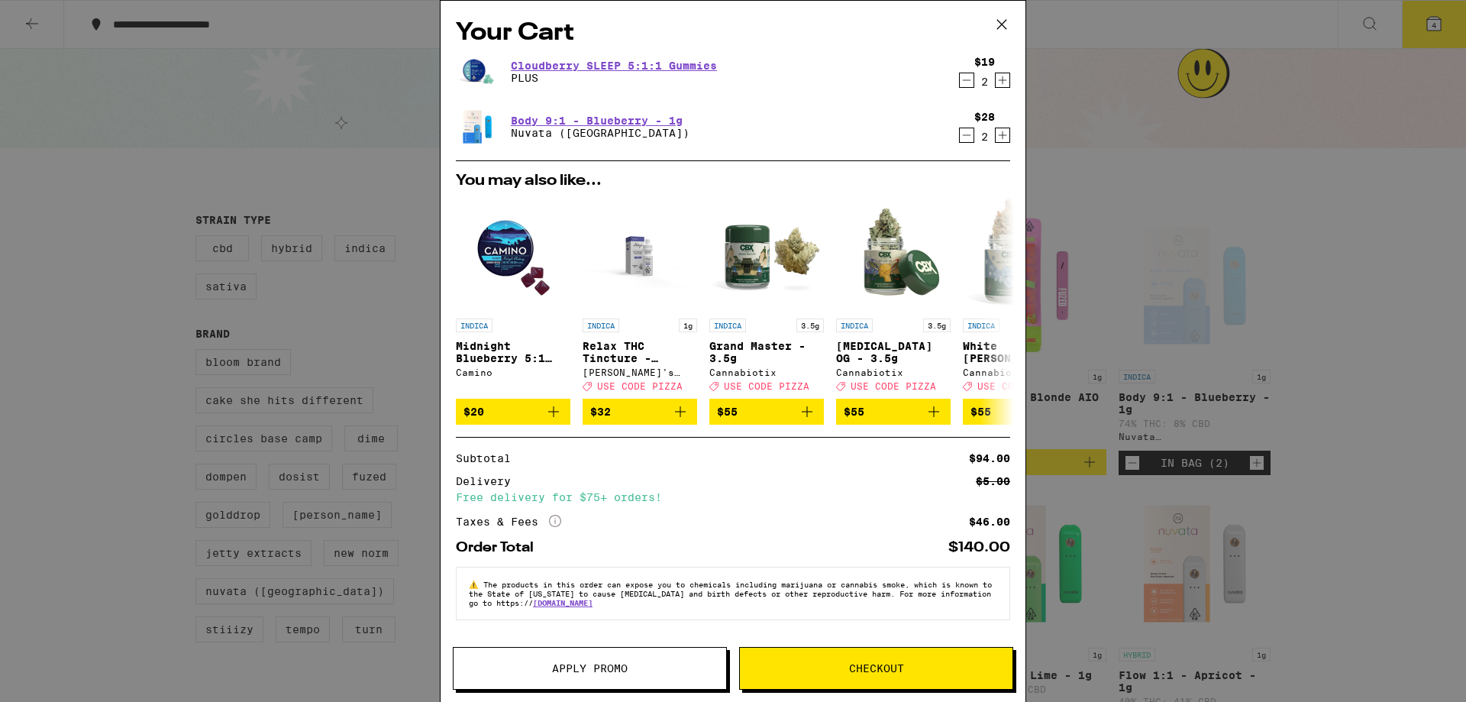
click at [996, 132] on icon "Increment" at bounding box center [1003, 135] width 14 height 18
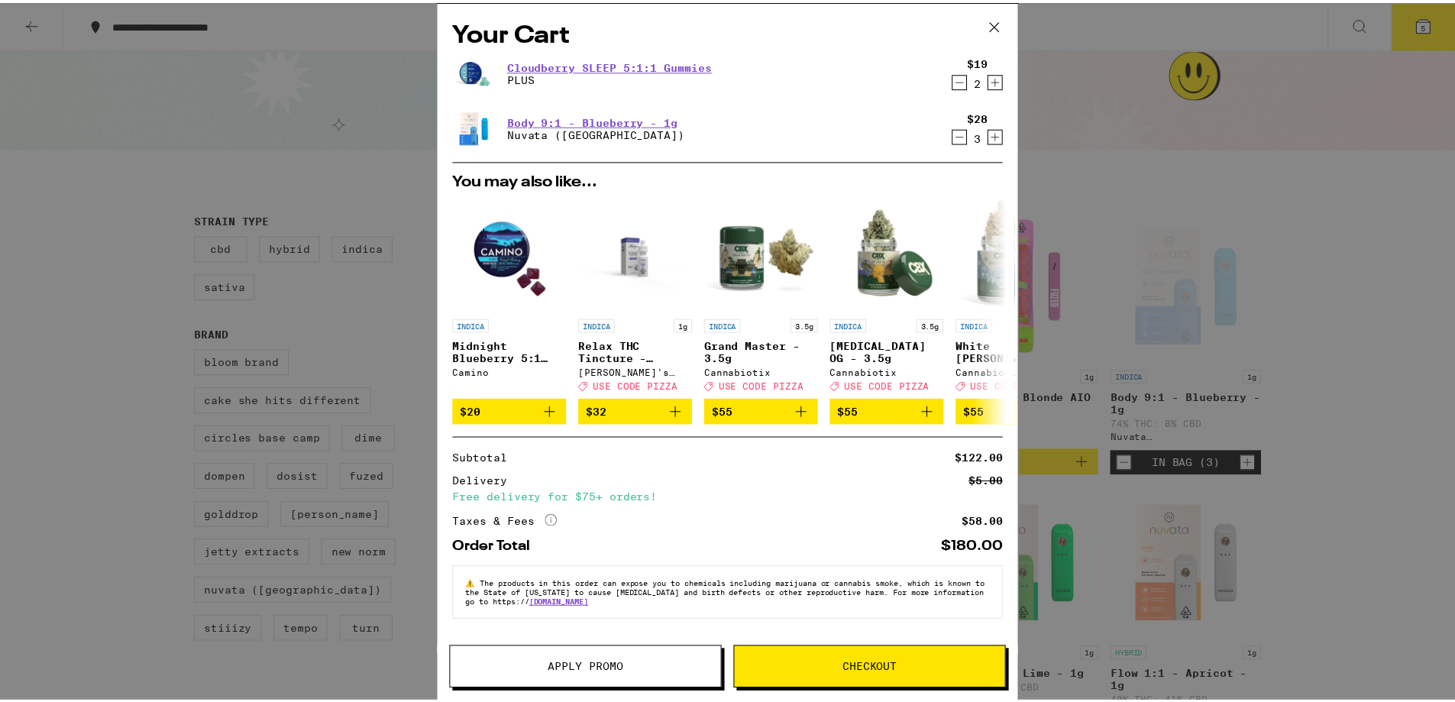
scroll to position [3, 0]
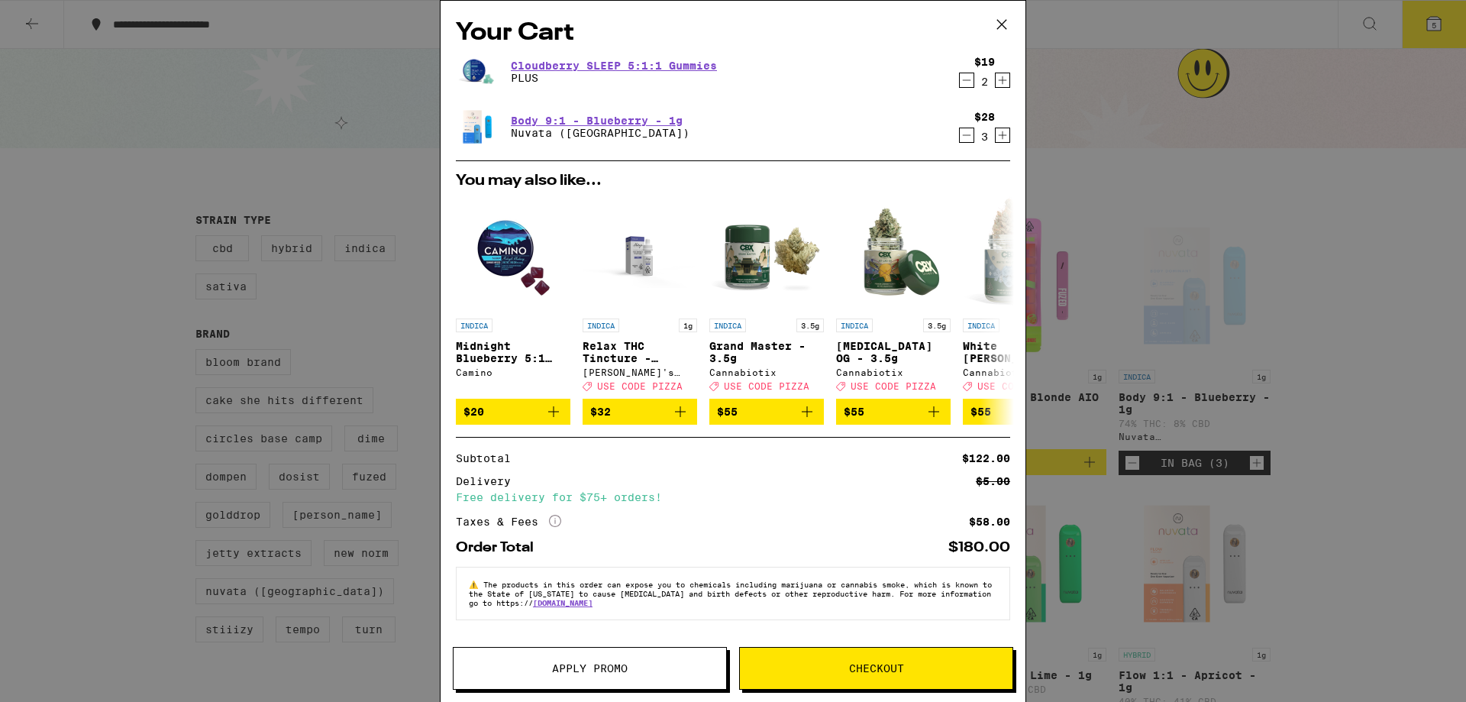
click at [995, 27] on icon at bounding box center [1002, 24] width 23 height 23
